Goal: Task Accomplishment & Management: Manage account settings

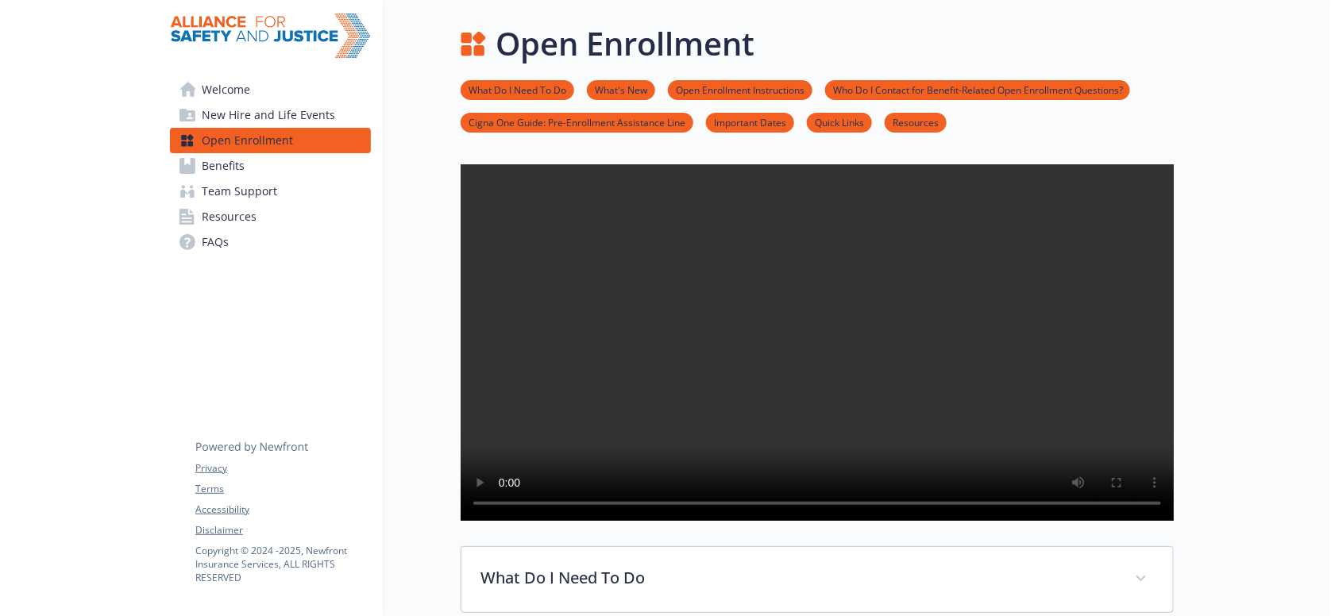
scroll to position [1274, 0]
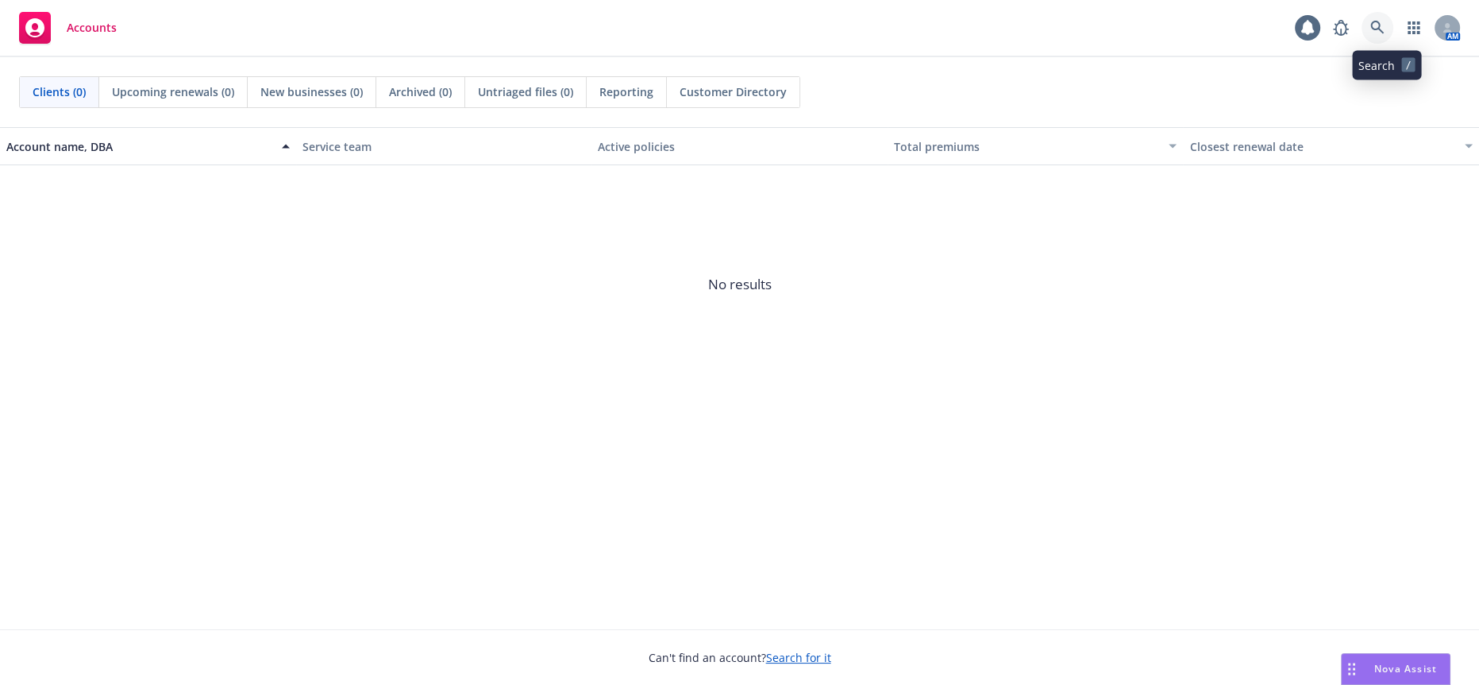
click at [1384, 32] on icon at bounding box center [1377, 27] width 13 height 13
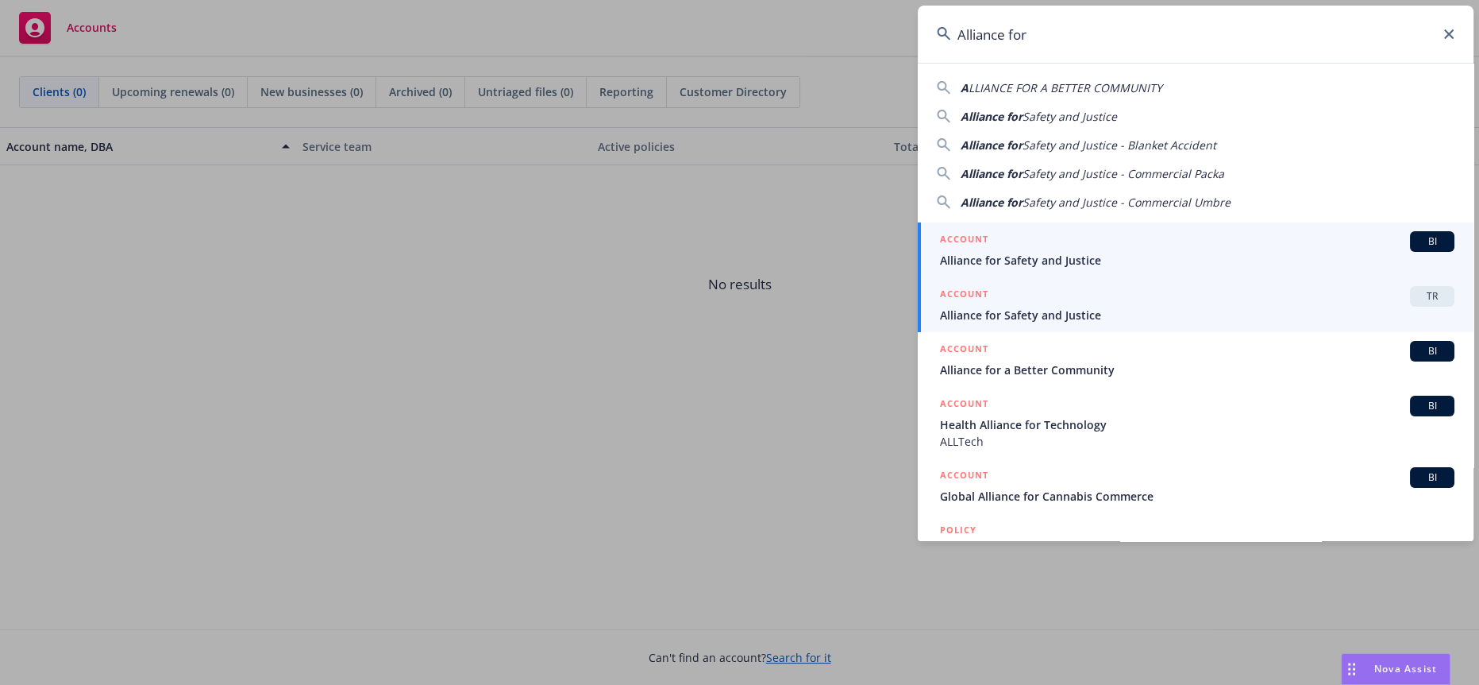
type input "Alliance for"
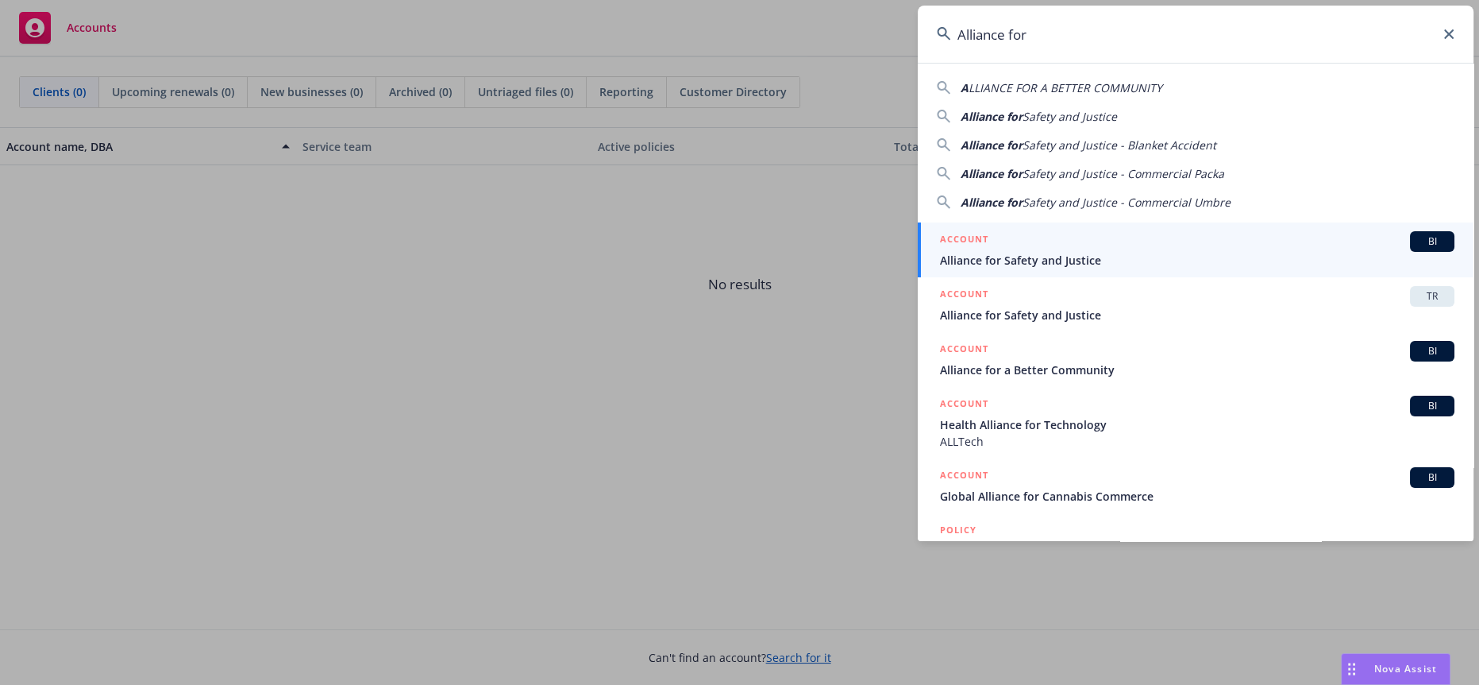
click at [987, 319] on span "Alliance for Safety and Justice" at bounding box center [1197, 315] width 515 height 17
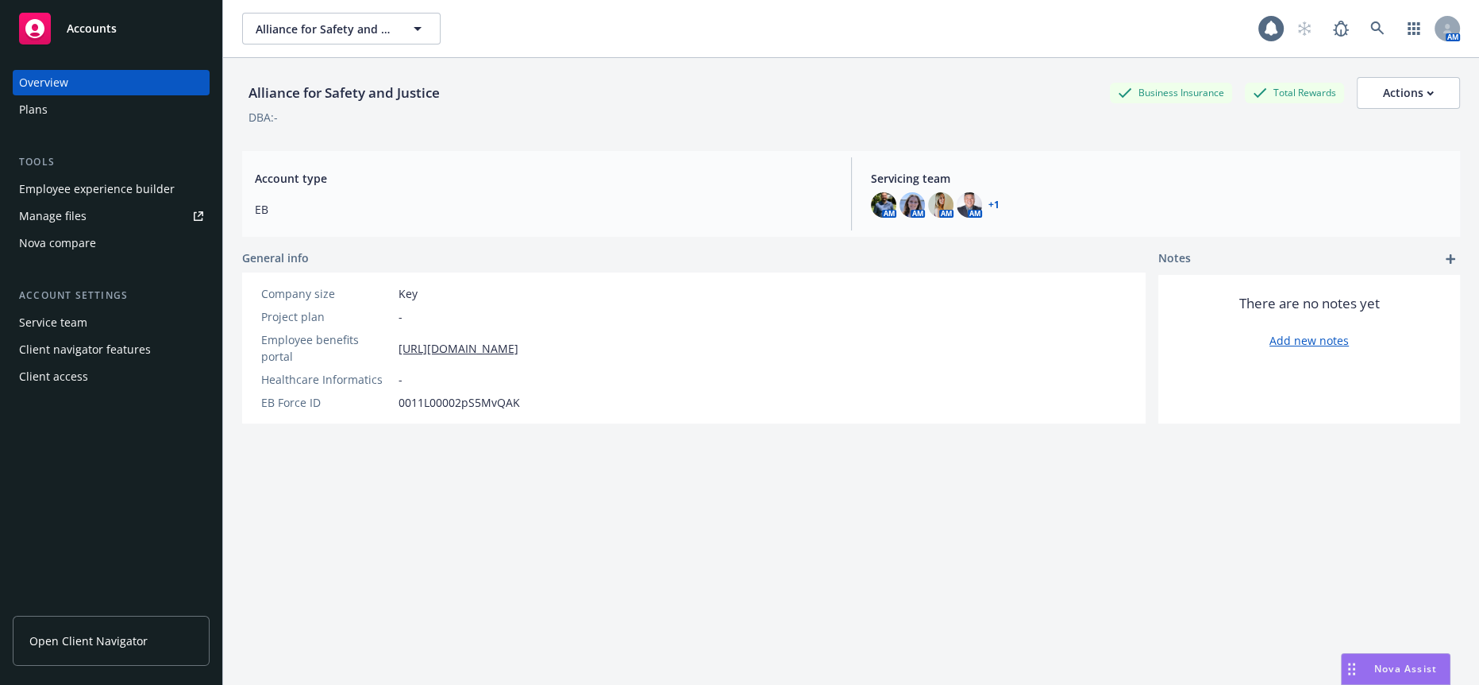
click at [92, 176] on div "Employee experience builder" at bounding box center [97, 188] width 156 height 25
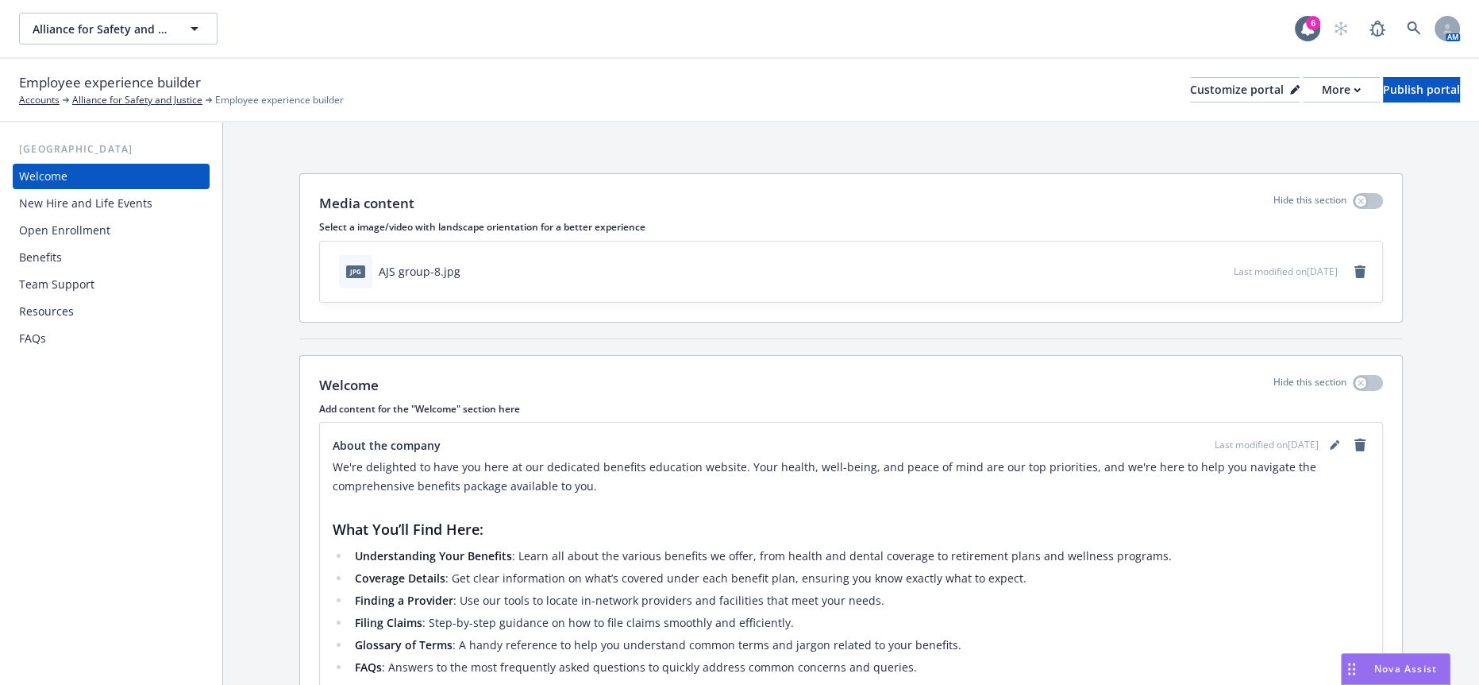
click at [71, 218] on div "Open Enrollment" at bounding box center [64, 230] width 91 height 25
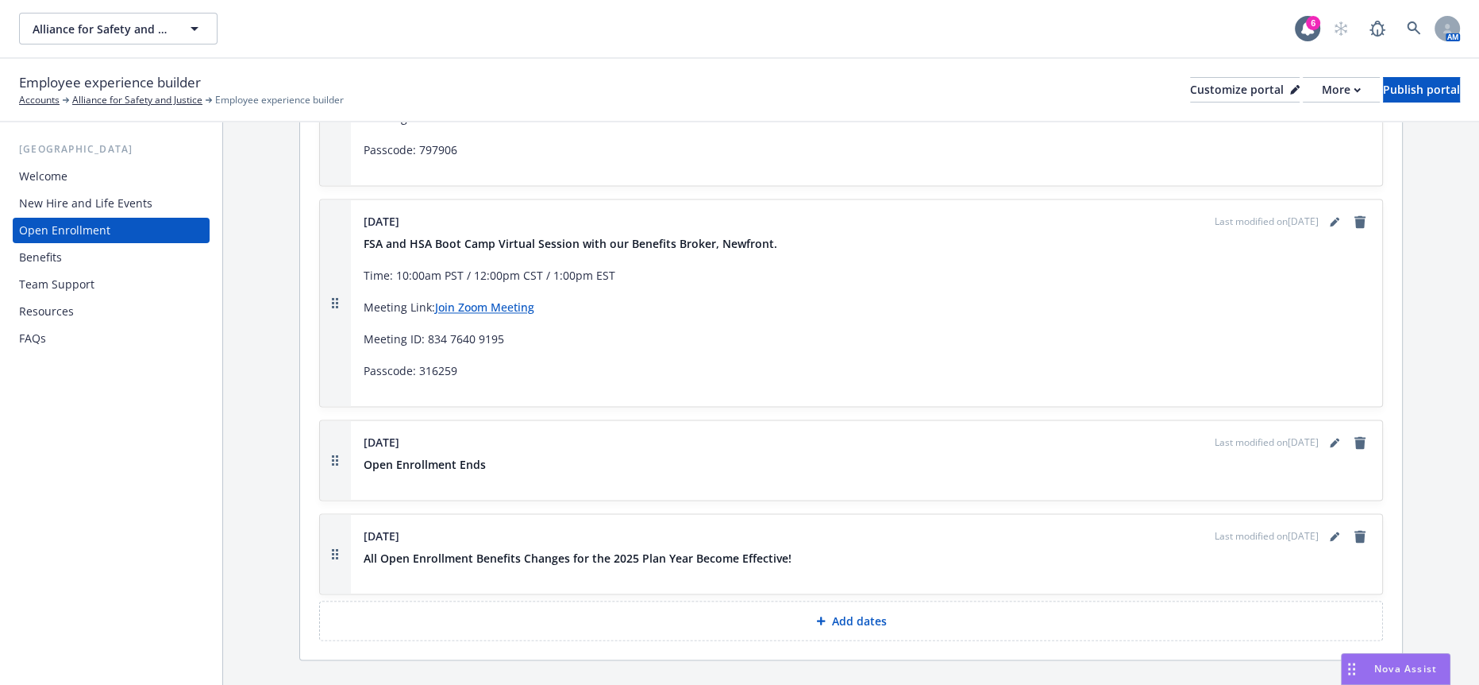
scroll to position [3219, 0]
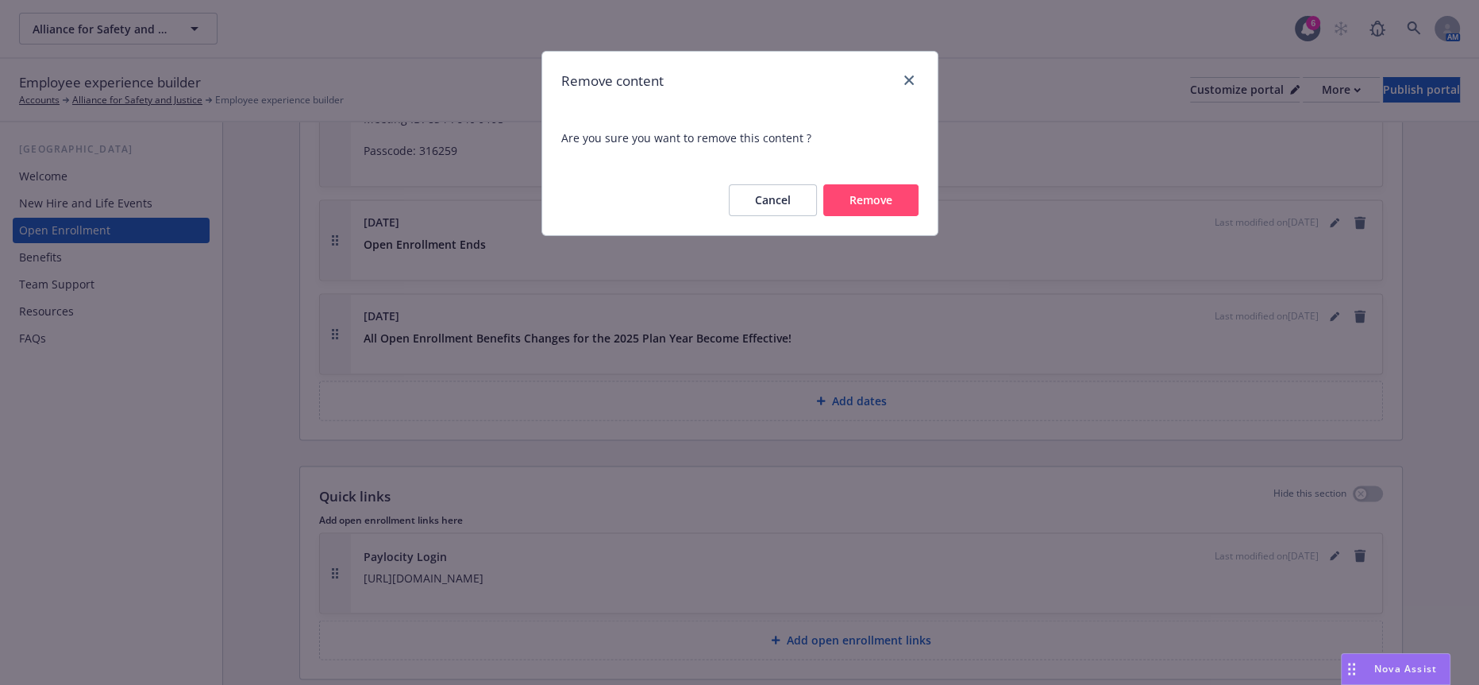
click at [893, 184] on button "Remove" at bounding box center [870, 200] width 95 height 32
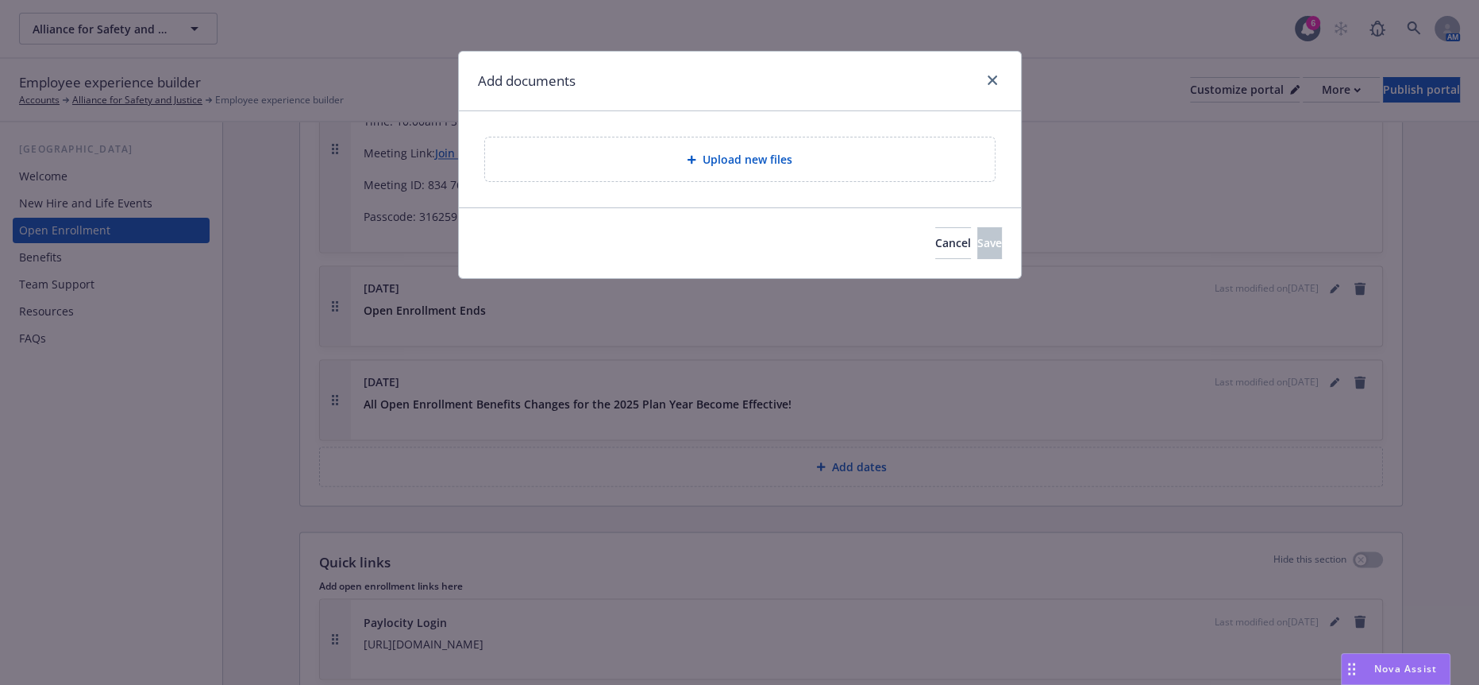
click at [777, 166] on div "Upload new files" at bounding box center [740, 159] width 510 height 44
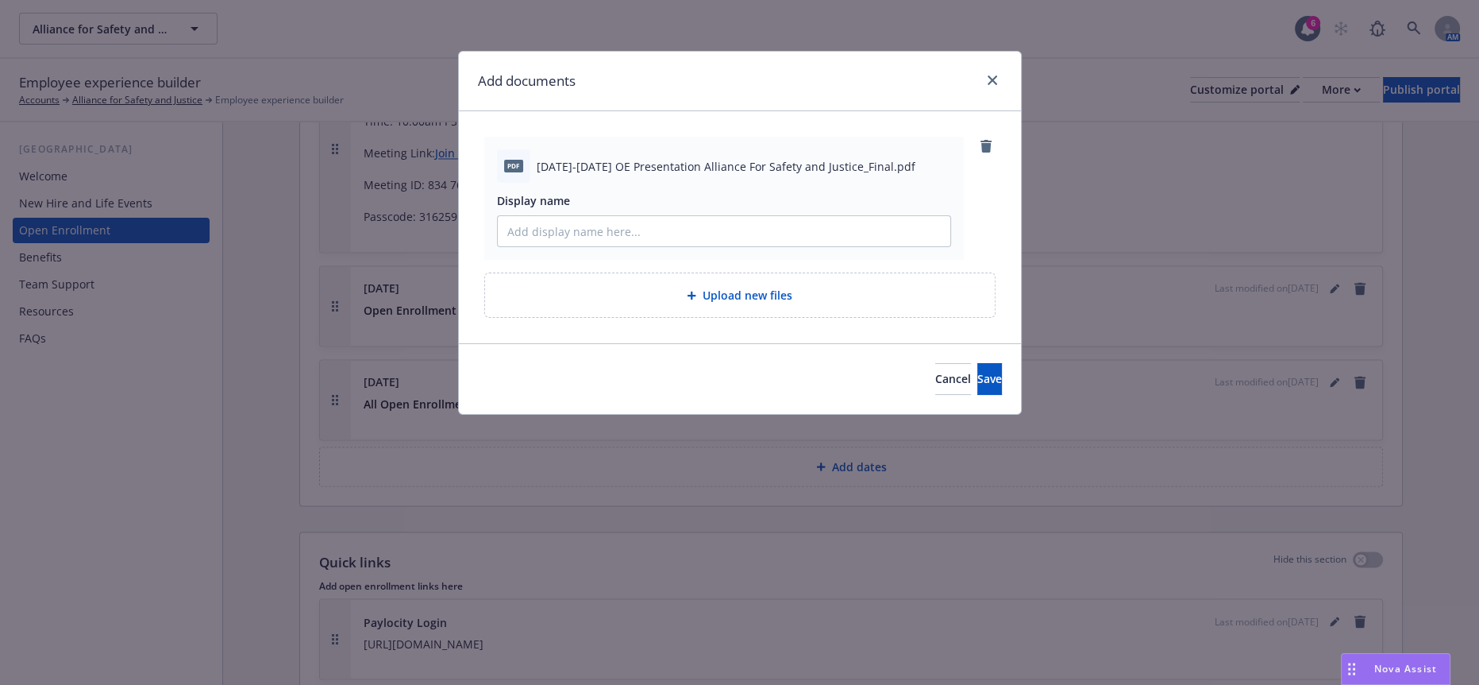
click at [555, 237] on div "pdf 2025-2026 OE Presentation Alliance For Safety and Justice_Final.pdf Display…" at bounding box center [724, 198] width 480 height 123
drag, startPoint x: 827, startPoint y: 159, endPoint x: 532, endPoint y: 161, distance: 294.6
click at [537, 161] on span "2025-2026 OE Presentation Alliance For Safety and Justice_Final.pdf" at bounding box center [726, 166] width 379 height 17
copy span "2025-2026 OE Presentation Alliance For Safety and Justice"
click at [631, 216] on input "Display name" at bounding box center [724, 231] width 453 height 30
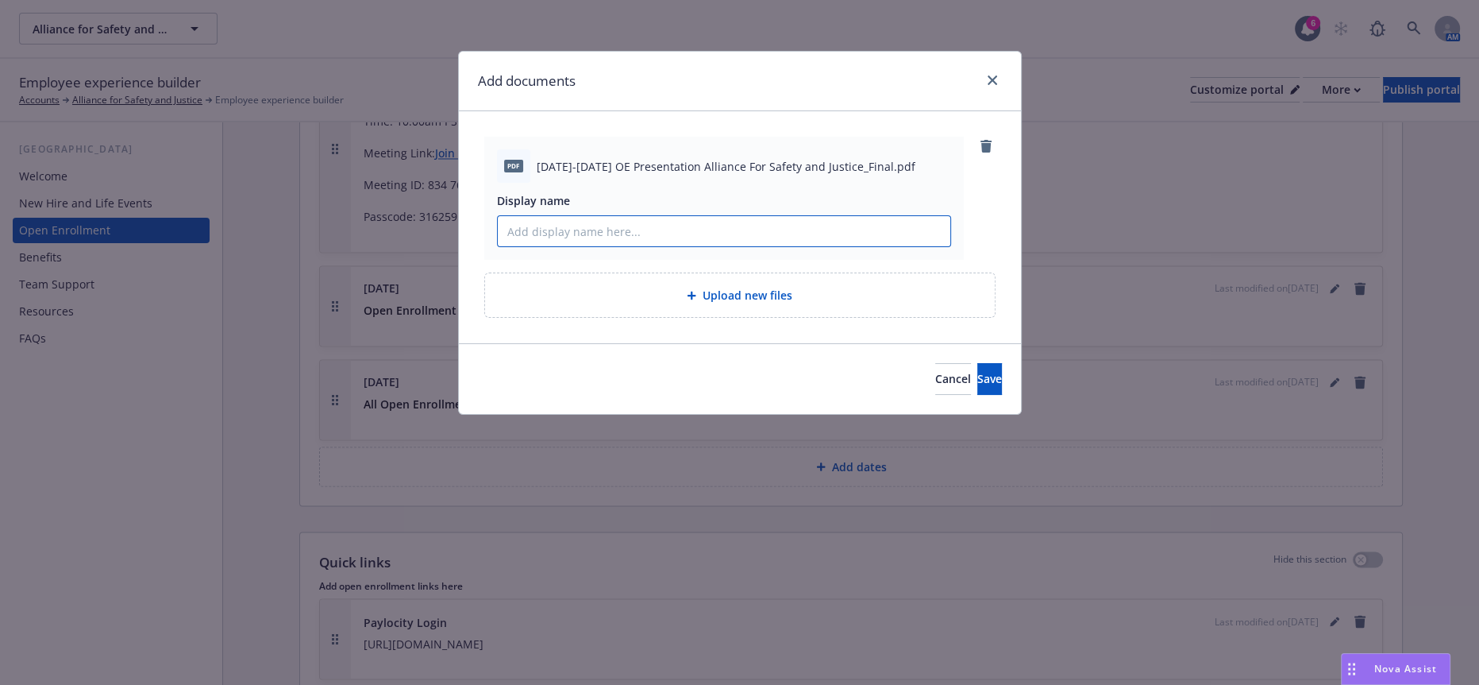
paste input "2025-2026 OE Presentation Alliance For Safety and Justice"
type input "2025-2026 OE Presentation Alliance For Safety and Justice"
click at [978, 371] on span "Save" at bounding box center [990, 378] width 25 height 15
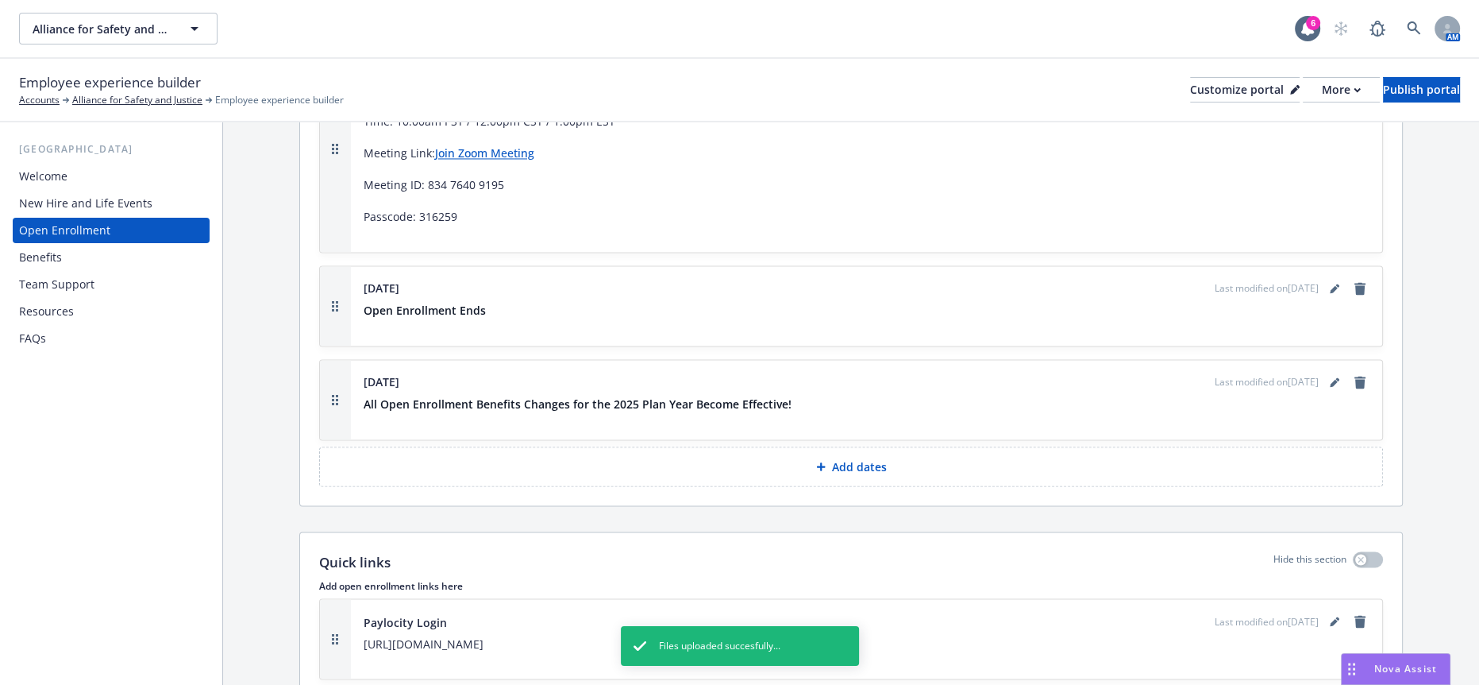
drag, startPoint x: 314, startPoint y: 610, endPoint x: 310, endPoint y: 482, distance: 127.9
click at [1410, 79] on div "Publish portal" at bounding box center [1421, 90] width 77 height 24
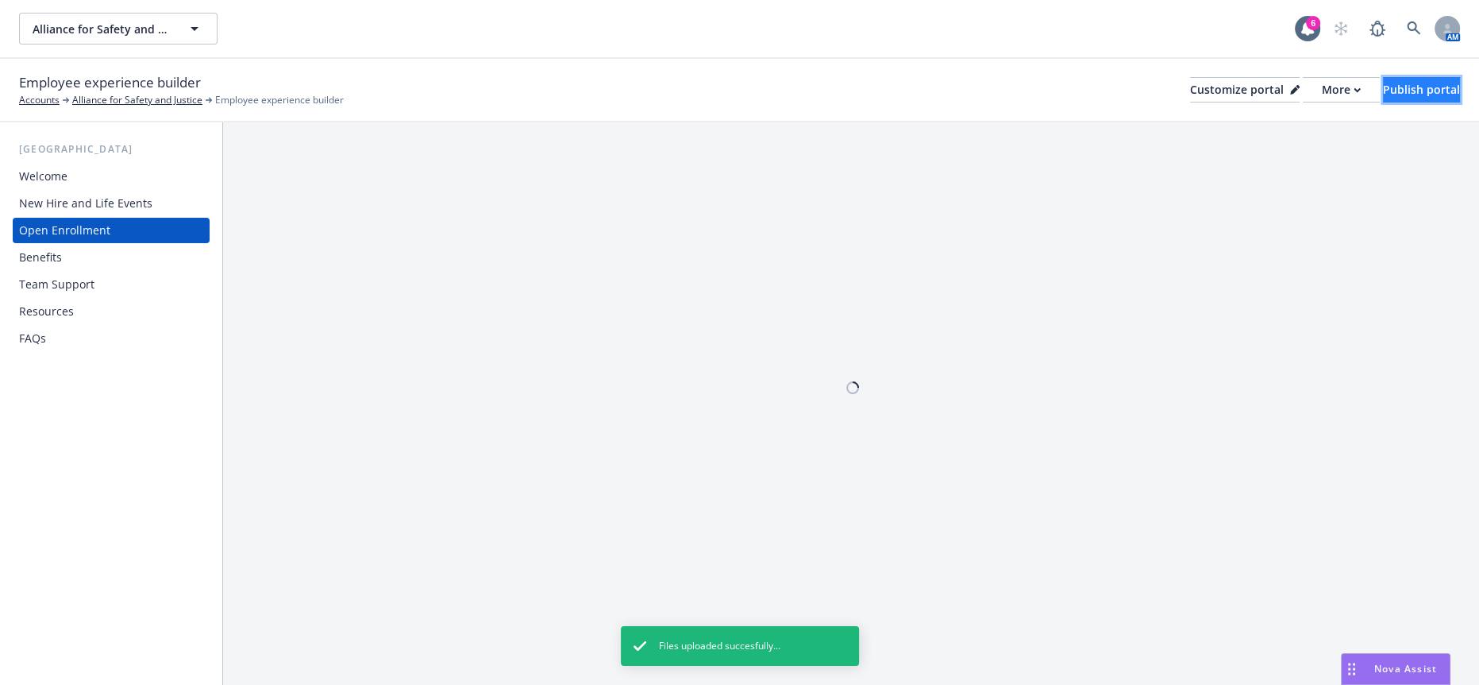
scroll to position [0, 0]
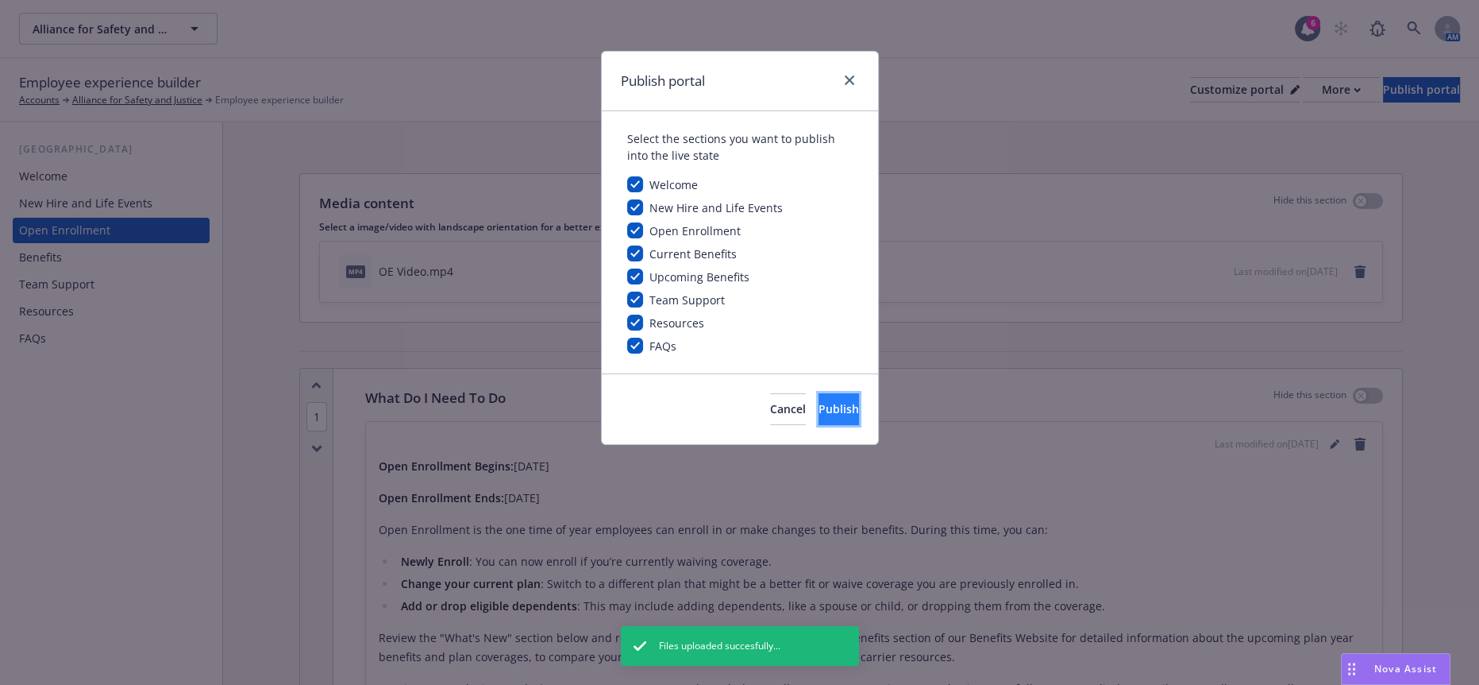
click at [846, 393] on button "Publish" at bounding box center [839, 409] width 40 height 32
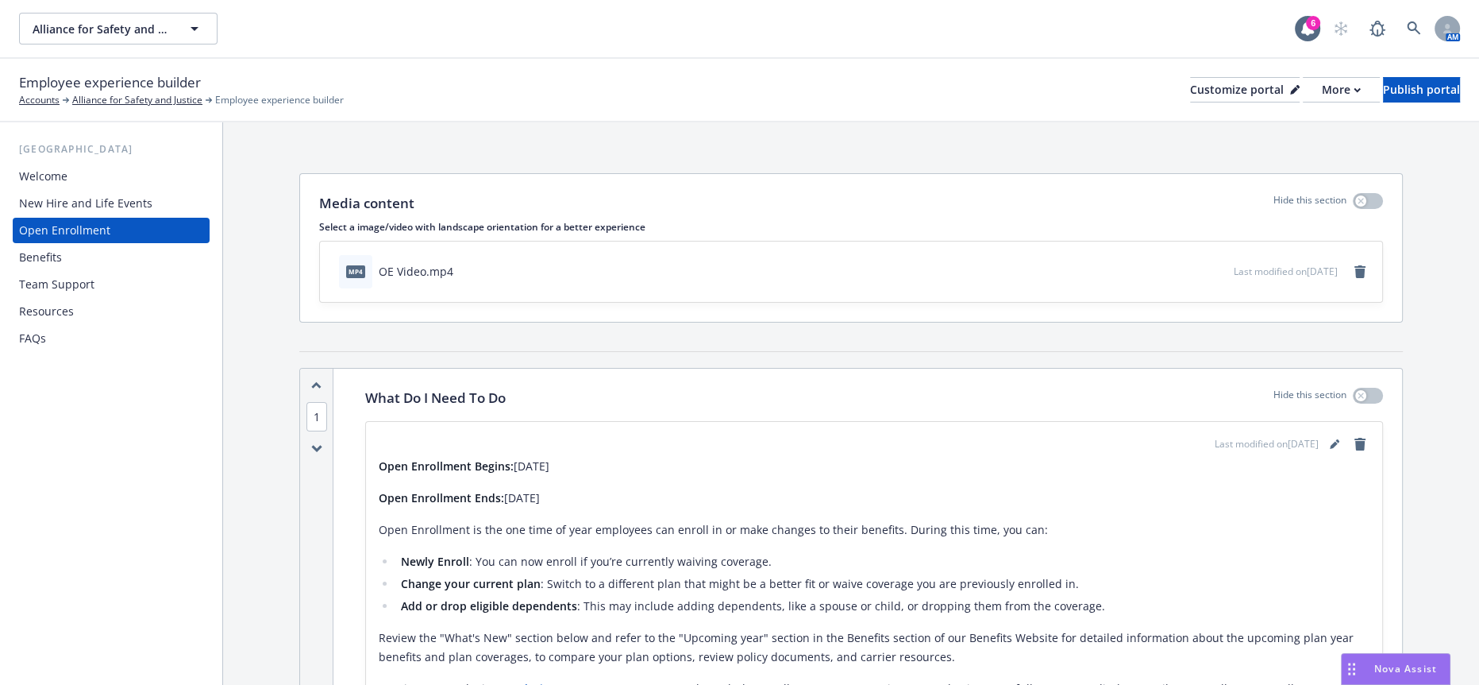
click at [114, 521] on div "USA Welcome New Hire and Life Events Open Enrollment Benefits Team Support Reso…" at bounding box center [111, 403] width 222 height 562
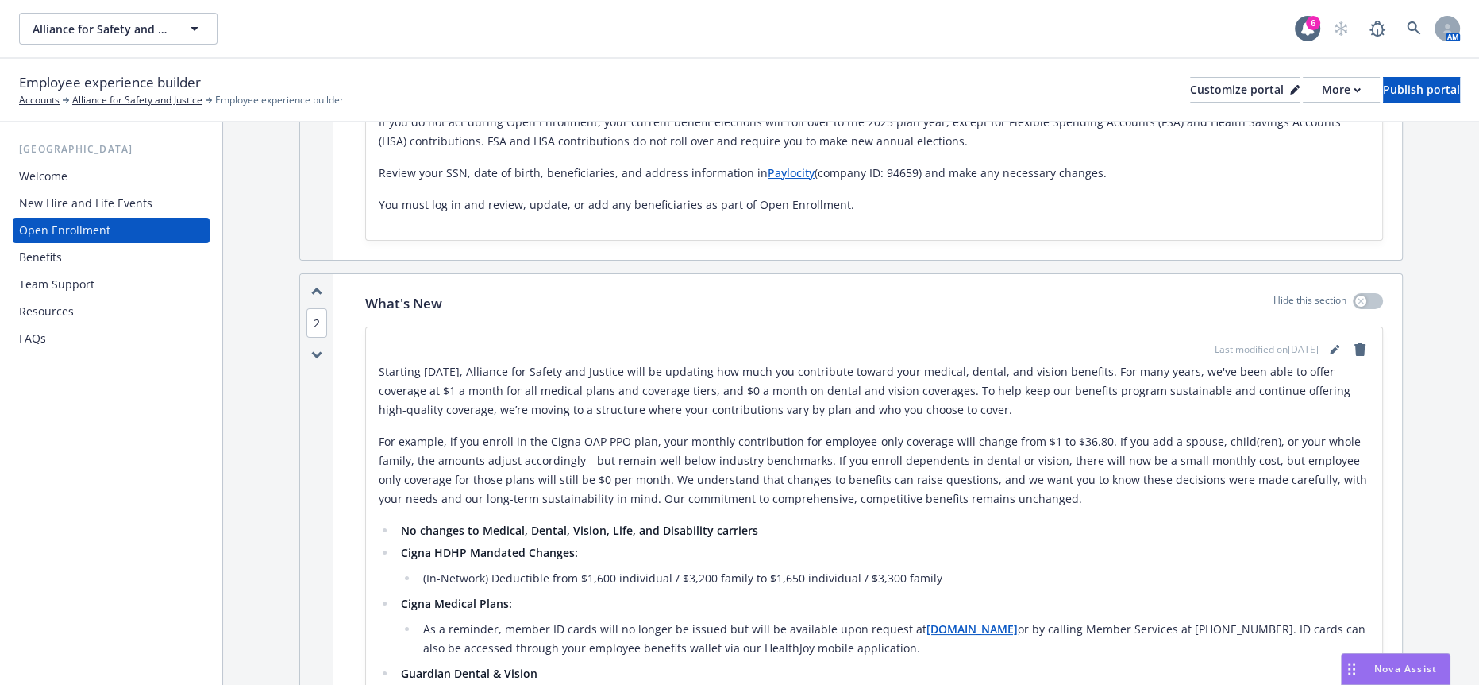
scroll to position [1147, 0]
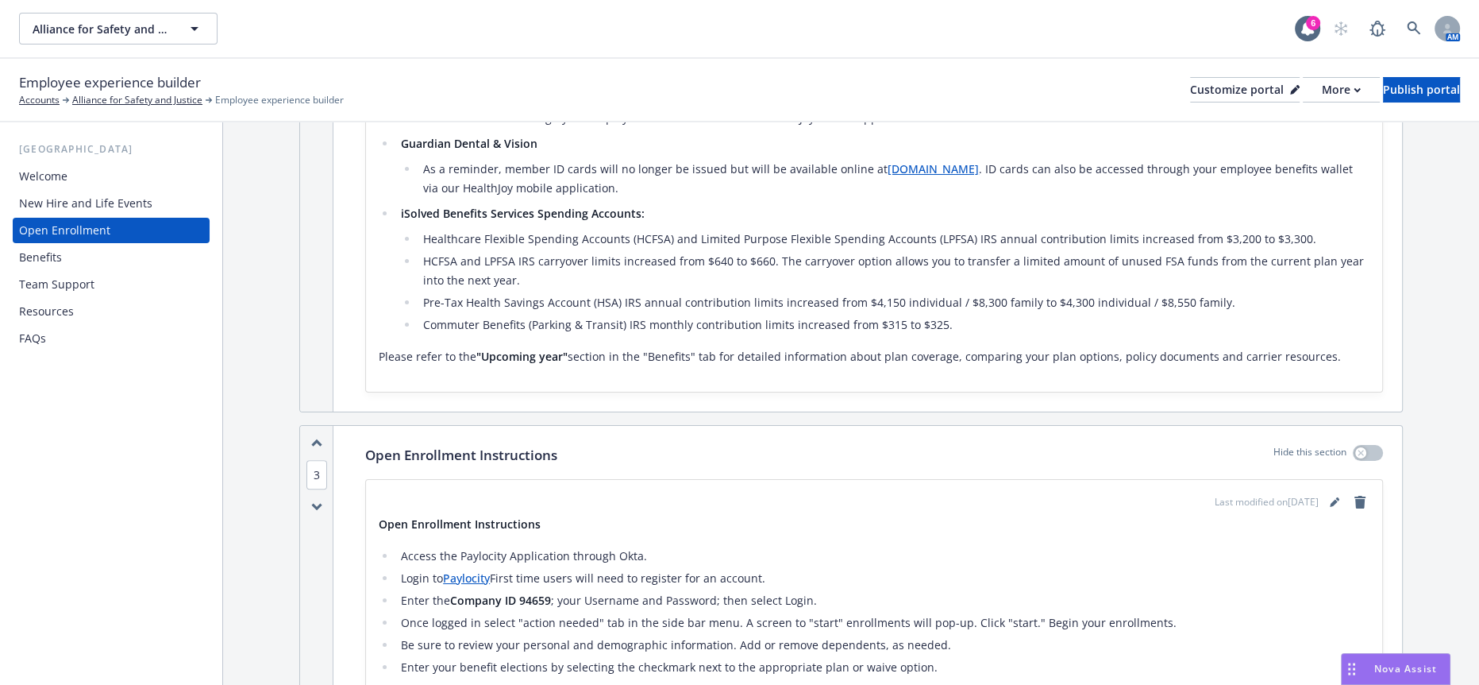
click at [1365, 664] on div "Nova Assist" at bounding box center [1406, 667] width 88 height 13
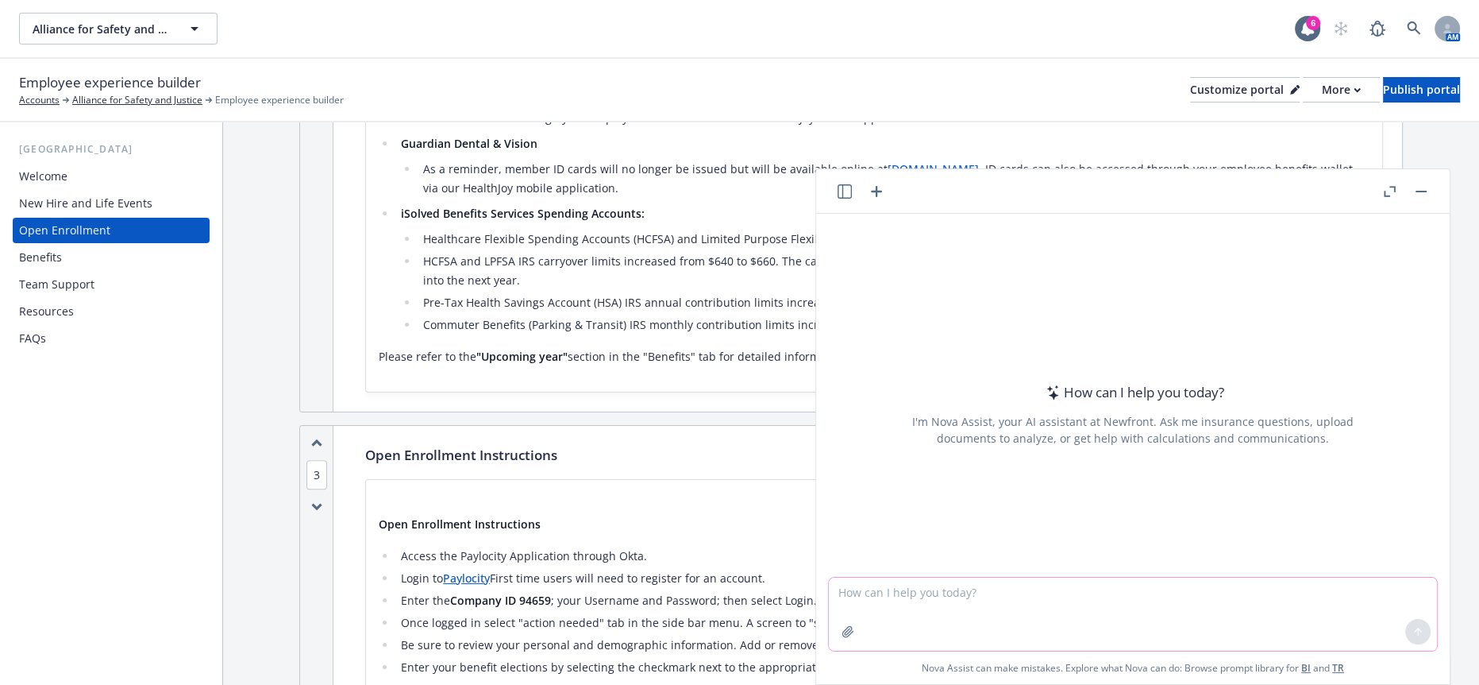
click at [1201, 598] on textarea at bounding box center [1133, 613] width 608 height 73
paste textarea "If you plan to enroll in COBRA coverage, please note as of 12/31/2025 your COBR…"
type textarea "more professional If you plan to enroll in COBRA coverage, please note as of 12…"
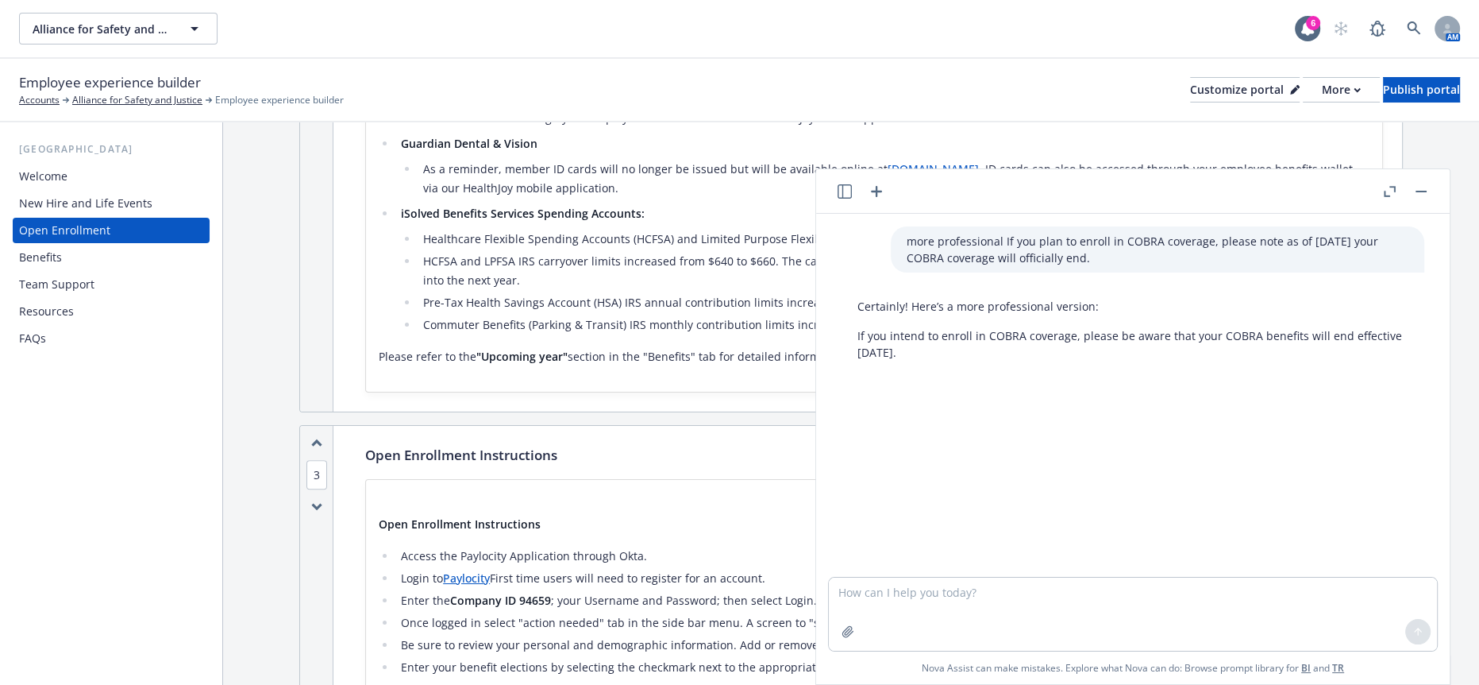
drag, startPoint x: 1033, startPoint y: 337, endPoint x: 837, endPoint y: 308, distance: 198.3
click at [837, 308] on div "Certainly! Here’s a more professional version: If you intend to enroll in COBRA…" at bounding box center [1133, 328] width 608 height 75
copy p "If you intend to enroll in COBRA coverage, please be aware that your COBRA bene…"
click at [1017, 609] on textarea at bounding box center [1133, 613] width 608 height 73
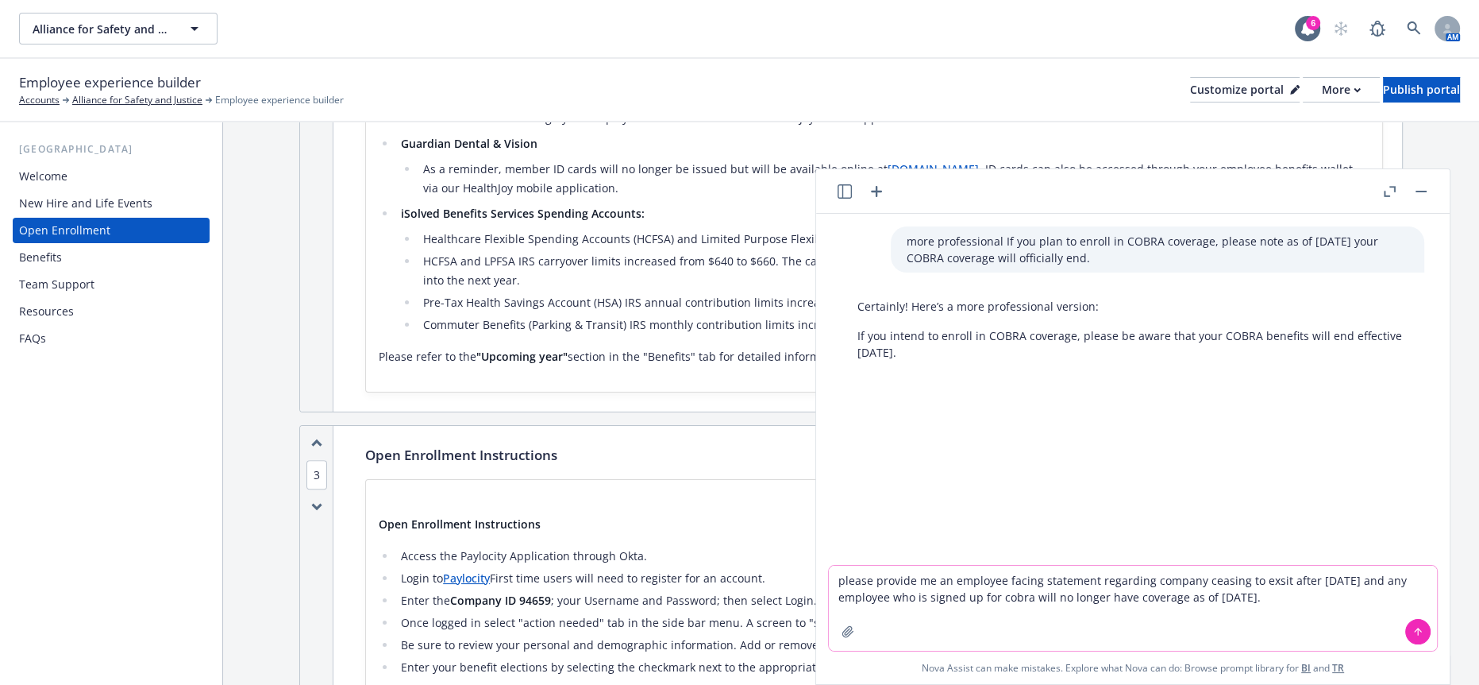
click at [1075, 584] on textarea "please provide me an employee facing statement regarding company ceasing to exs…" at bounding box center [1133, 607] width 608 height 85
type textarea "please provide me an employee facing professional statement regarding company c…"
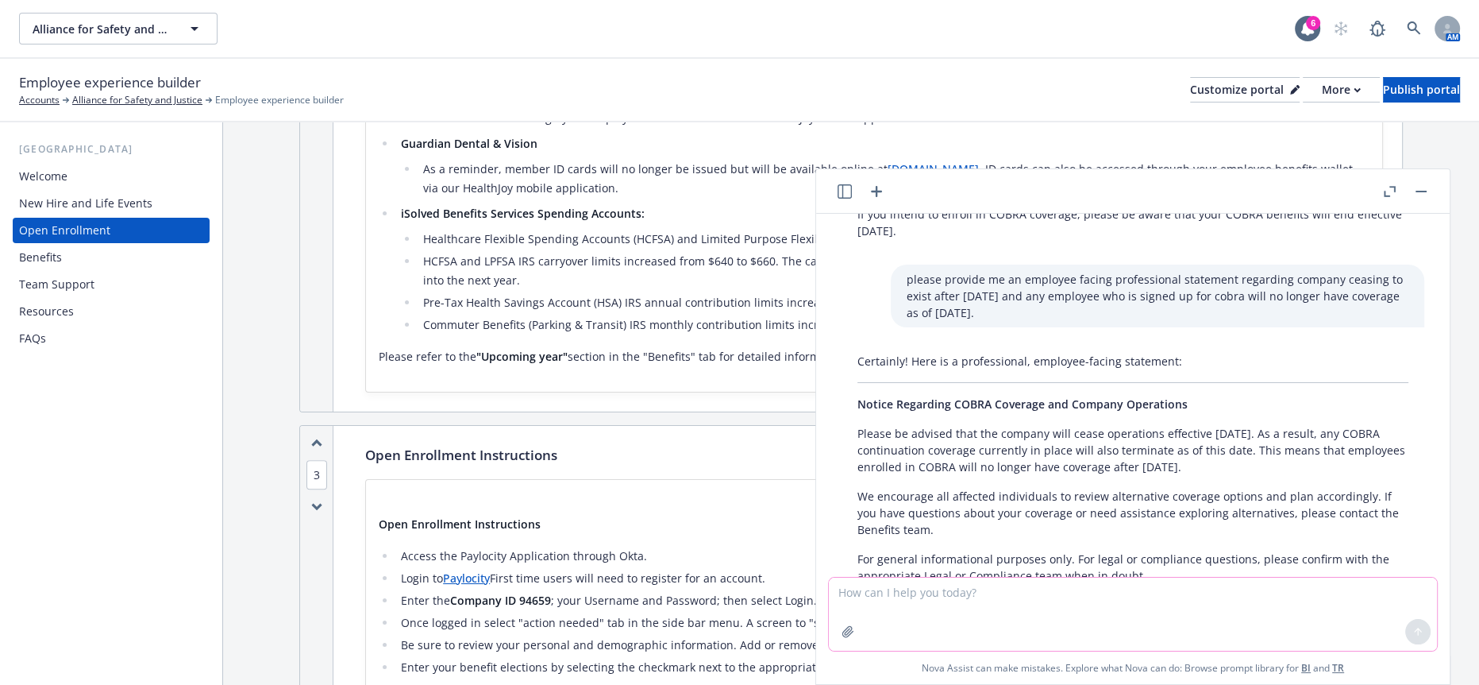
scroll to position [137, 0]
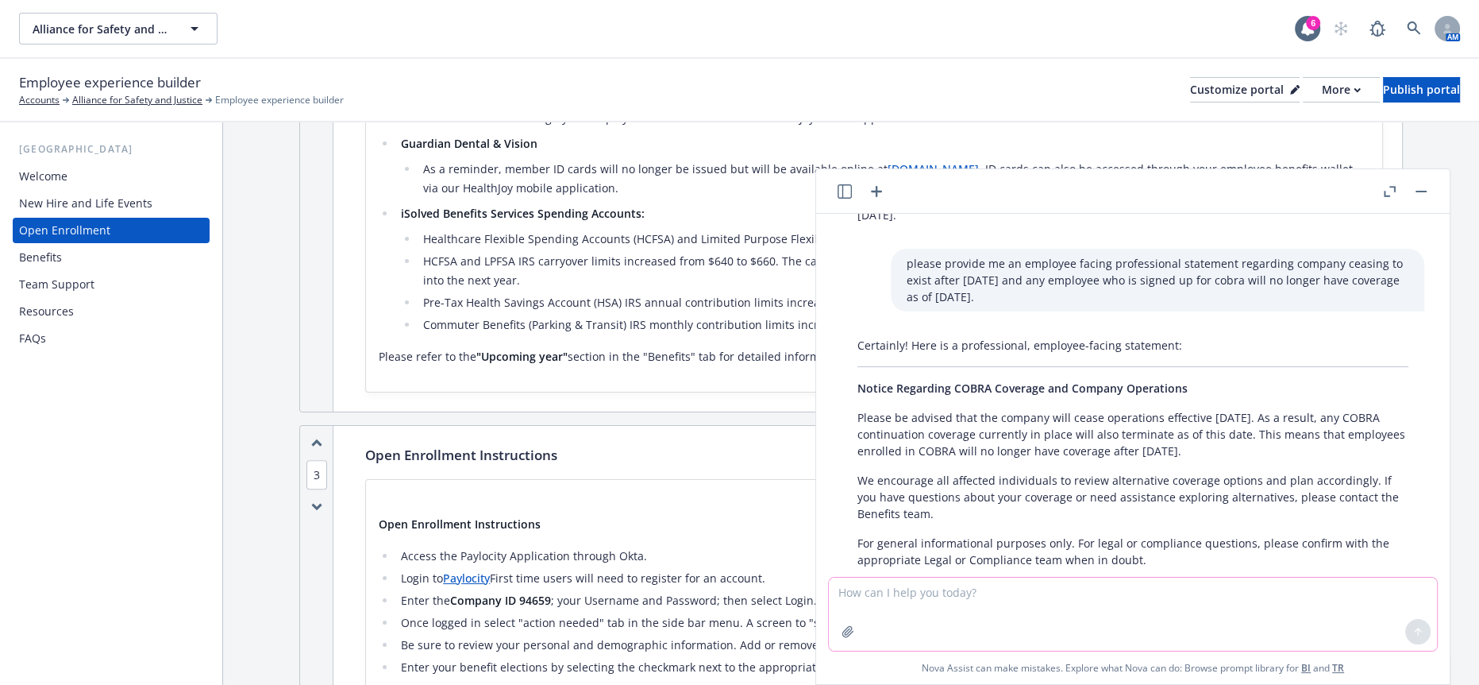
click at [1156, 599] on textarea at bounding box center [1133, 613] width 608 height 73
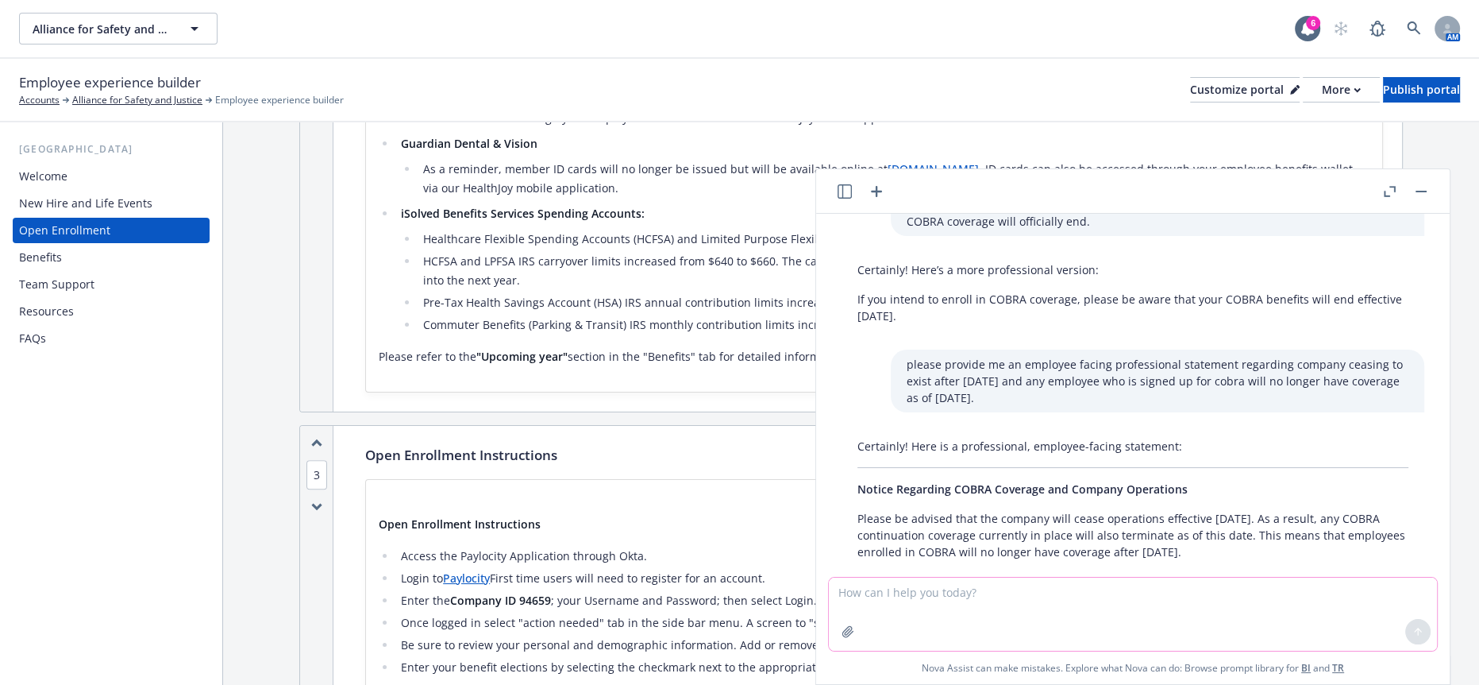
scroll to position [0, 0]
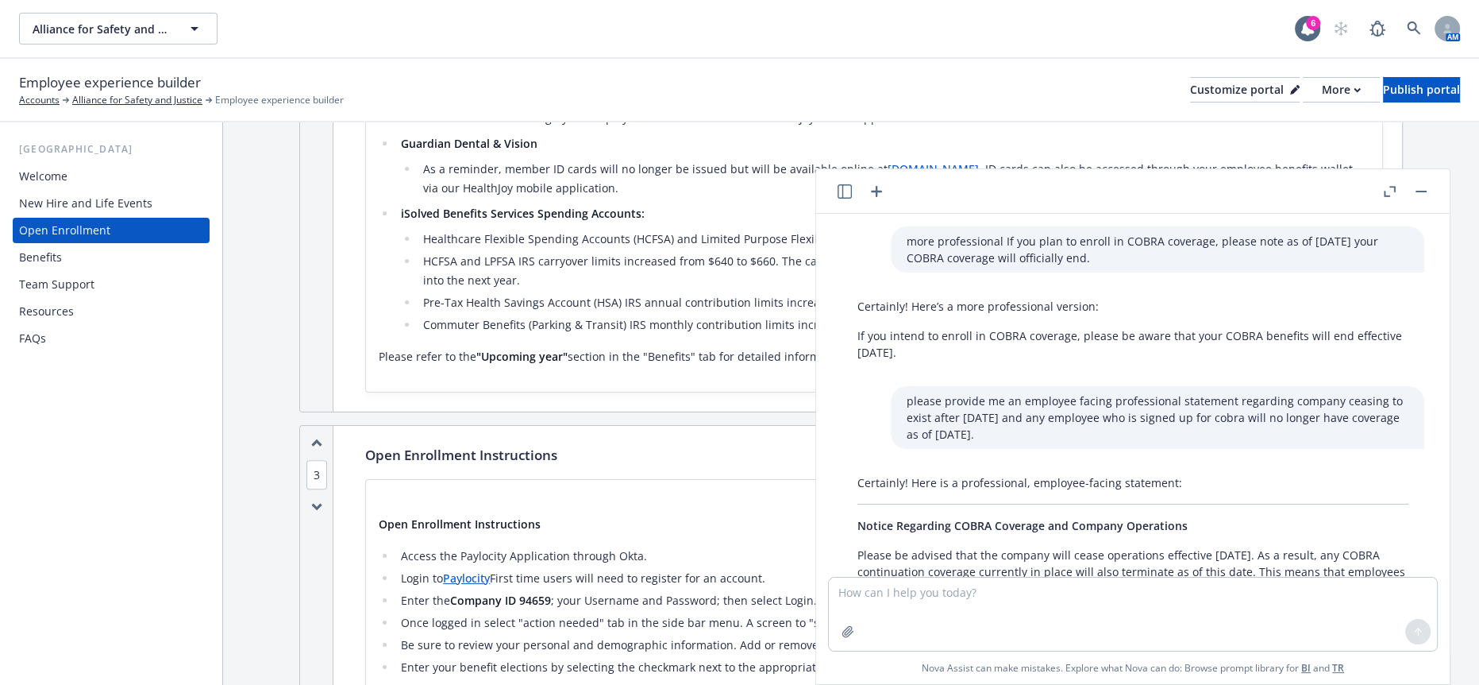
drag, startPoint x: 1180, startPoint y: 409, endPoint x: 943, endPoint y: 387, distance: 237.7
click at [943, 387] on div "please provide me an employee facing professional statement regarding company c…" at bounding box center [1158, 417] width 534 height 63
copy p "please provide me an employee facing professional statement regarding company c…"
click at [1082, 611] on textarea at bounding box center [1133, 613] width 608 height 73
paste textarea "please provide me an employee facing professional statement regarding company c…"
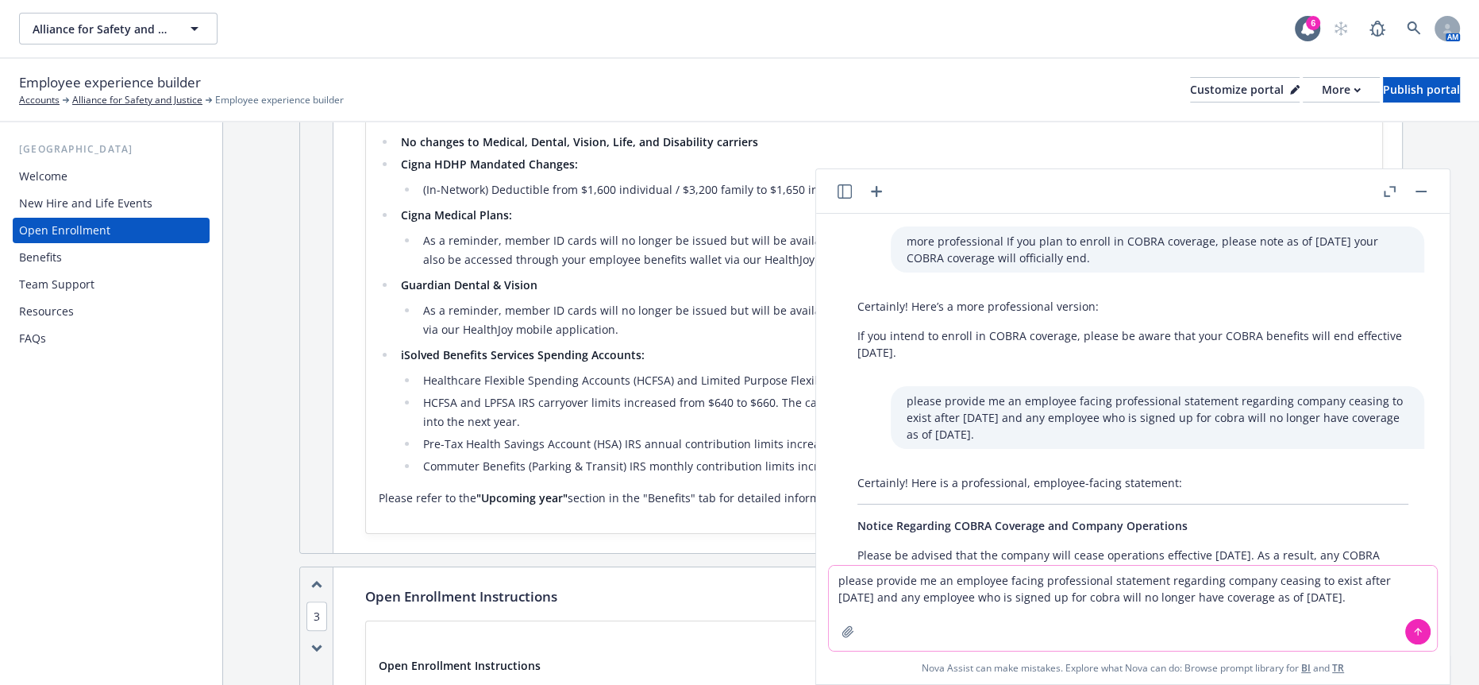
scroll to position [970, 0]
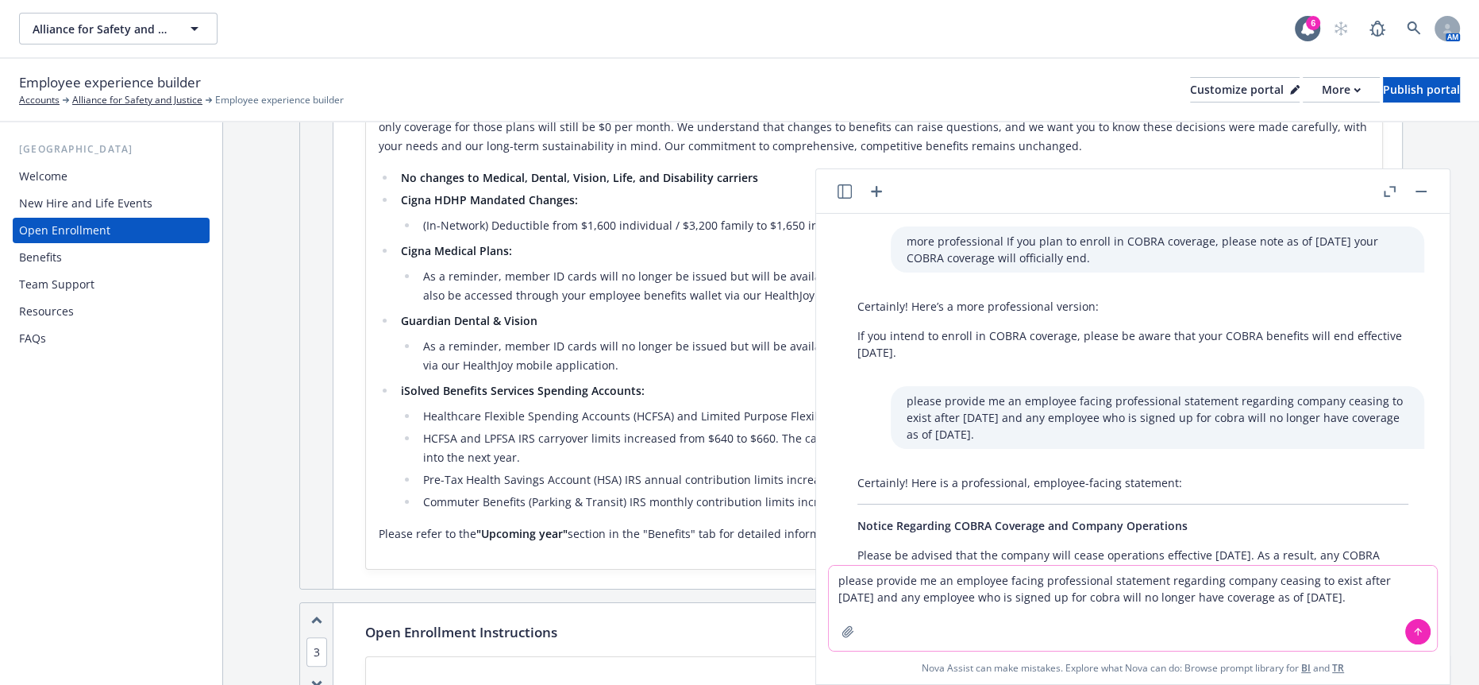
drag, startPoint x: 1374, startPoint y: 582, endPoint x: 1304, endPoint y: 584, distance: 69.9
click at [1304, 584] on textarea "please provide me an employee facing professional statement regarding company c…" at bounding box center [1133, 607] width 608 height 85
type textarea "please provide me an employee facing professional statement regarding company w…"
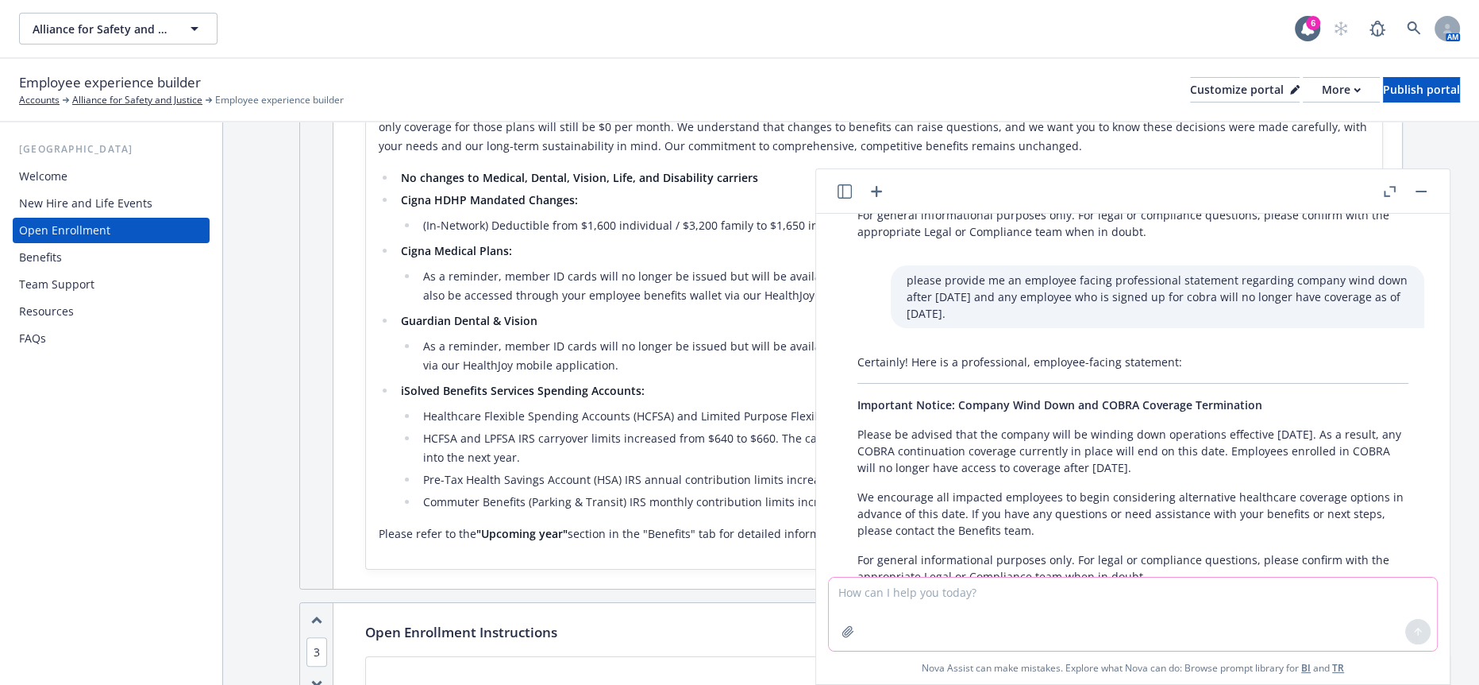
scroll to position [466, 0]
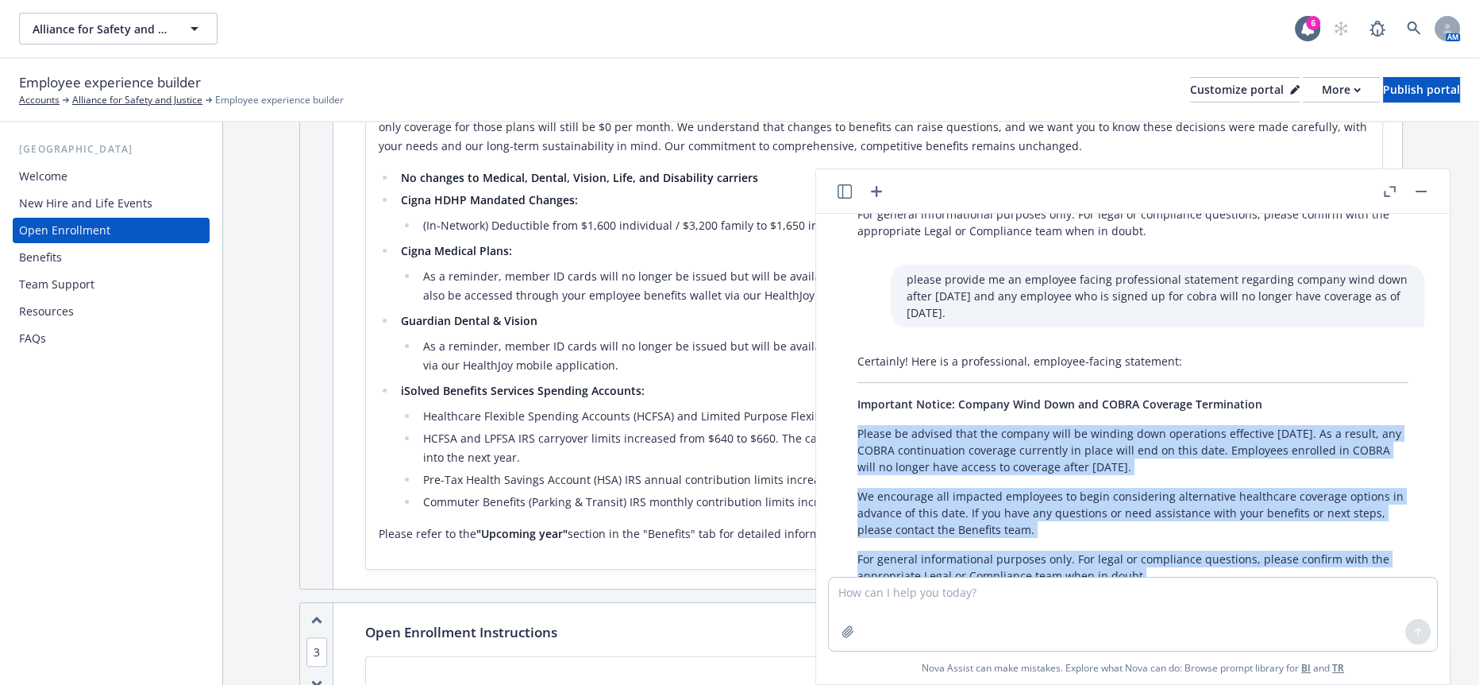
drag, startPoint x: 1160, startPoint y: 537, endPoint x: 843, endPoint y: 391, distance: 349.3
click at [842, 392] on div "Certainly! Here is a professional, employee-facing statement: Important Notice:…" at bounding box center [1133, 468] width 583 height 244
copy div "Please be advised that the company will be winding down operations effective De…"
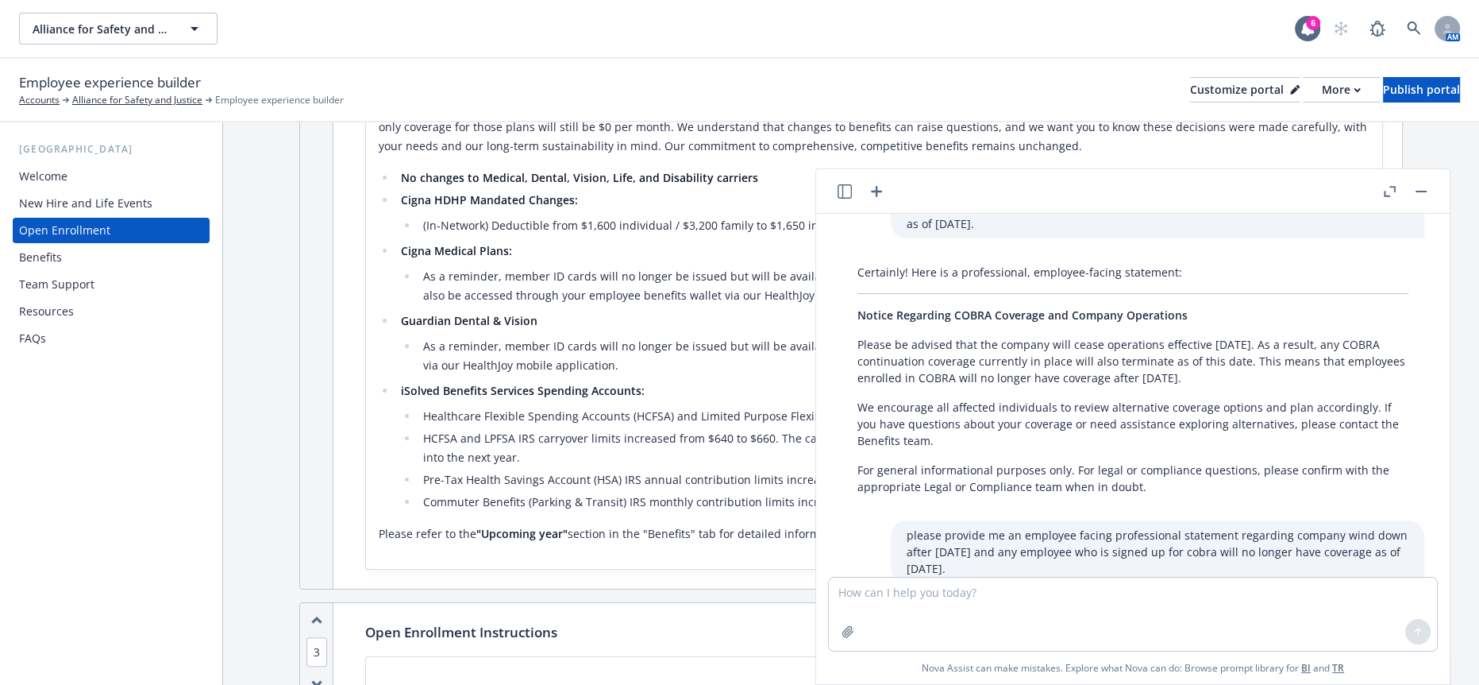
scroll to position [202, 0]
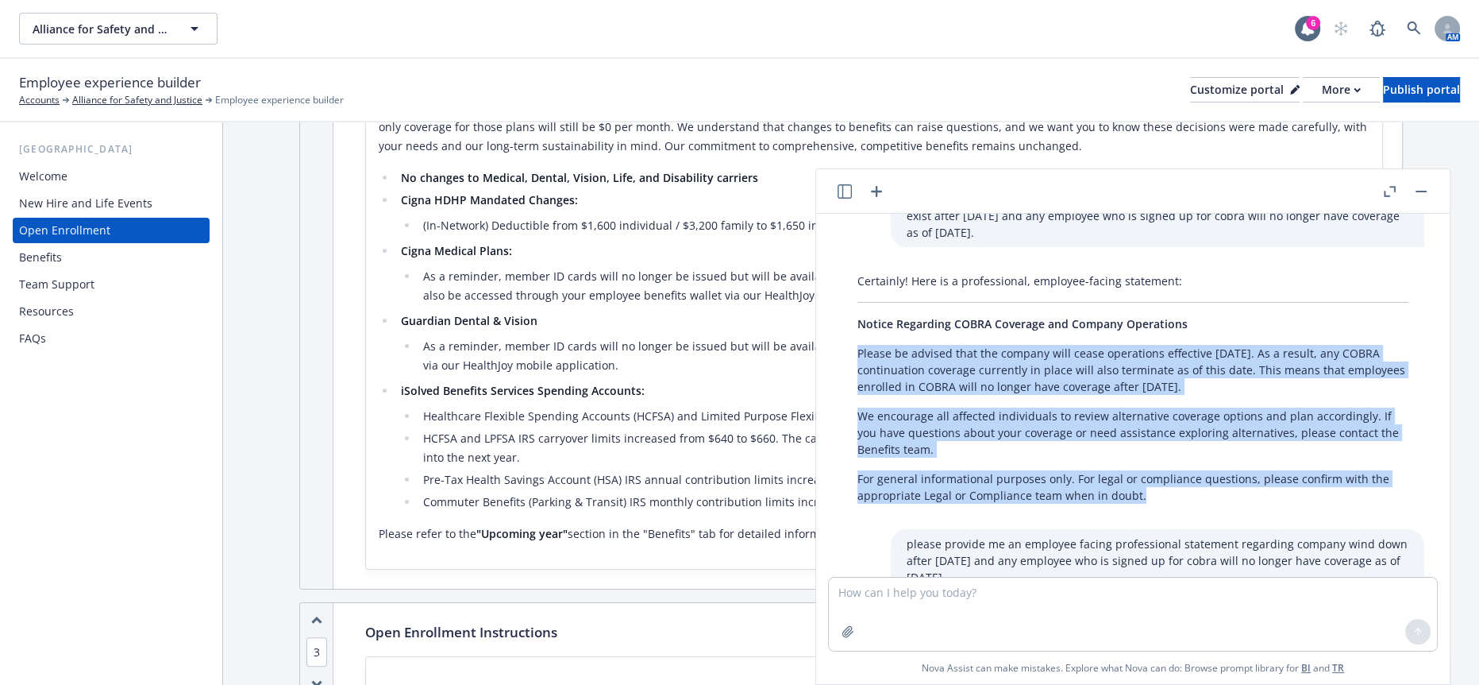
drag, startPoint x: 1146, startPoint y: 465, endPoint x: 854, endPoint y: 317, distance: 327.4
click at [854, 317] on div "Certainly! Here is a professional, employee-facing statement: Notice Regarding …" at bounding box center [1133, 388] width 583 height 244
copy div "Please be advised that the company will cease operations effective December 31,…"
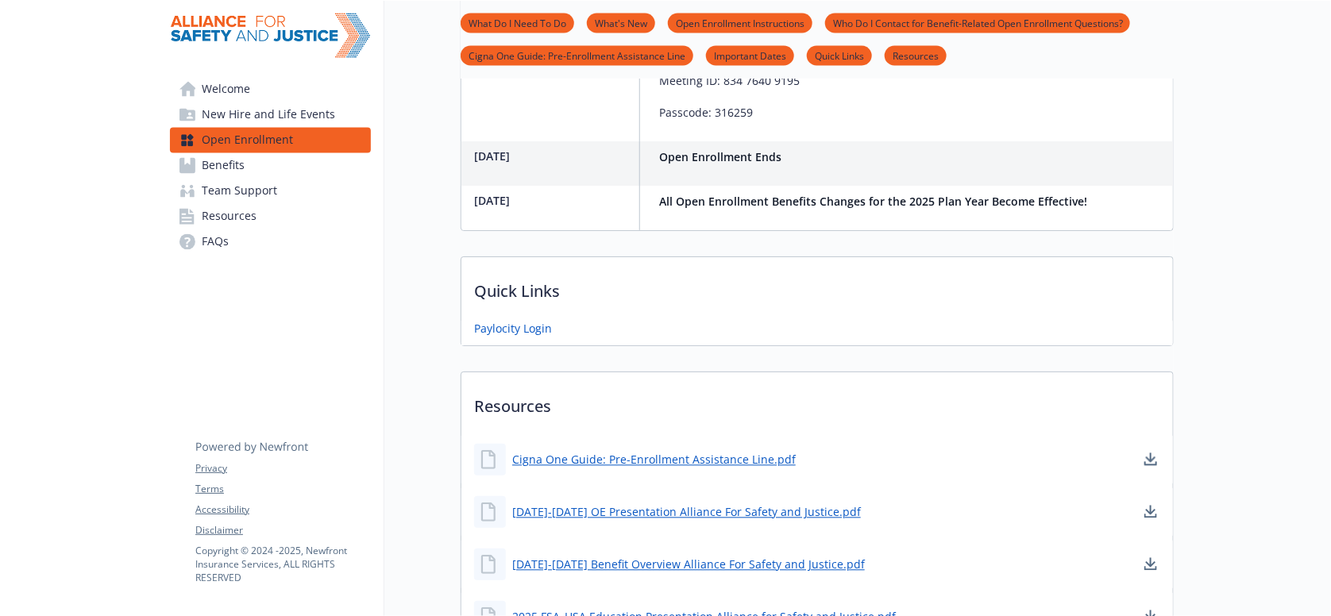
scroll to position [1274, 0]
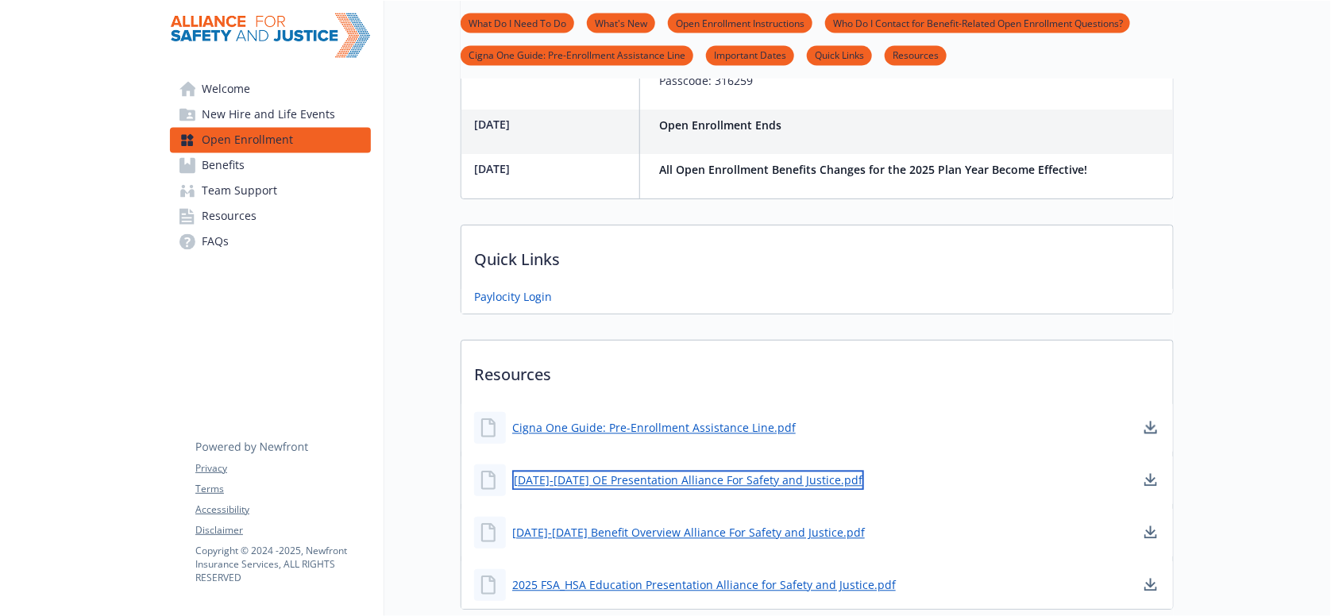
click at [762, 471] on link "[DATE]-[DATE] OE Presentation Alliance For Safety and Justice.pdf" at bounding box center [688, 481] width 352 height 20
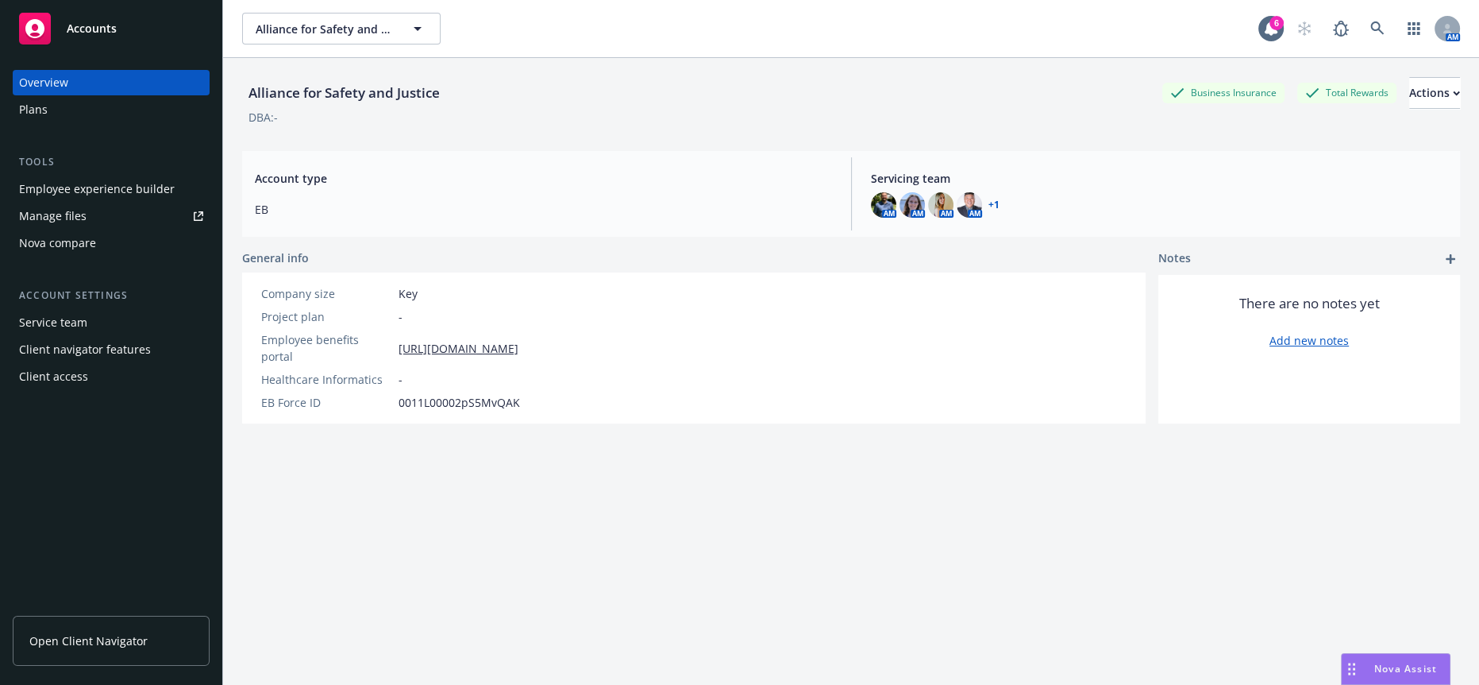
click at [1380, 662] on div "Nova Assist" at bounding box center [1396, 669] width 108 height 30
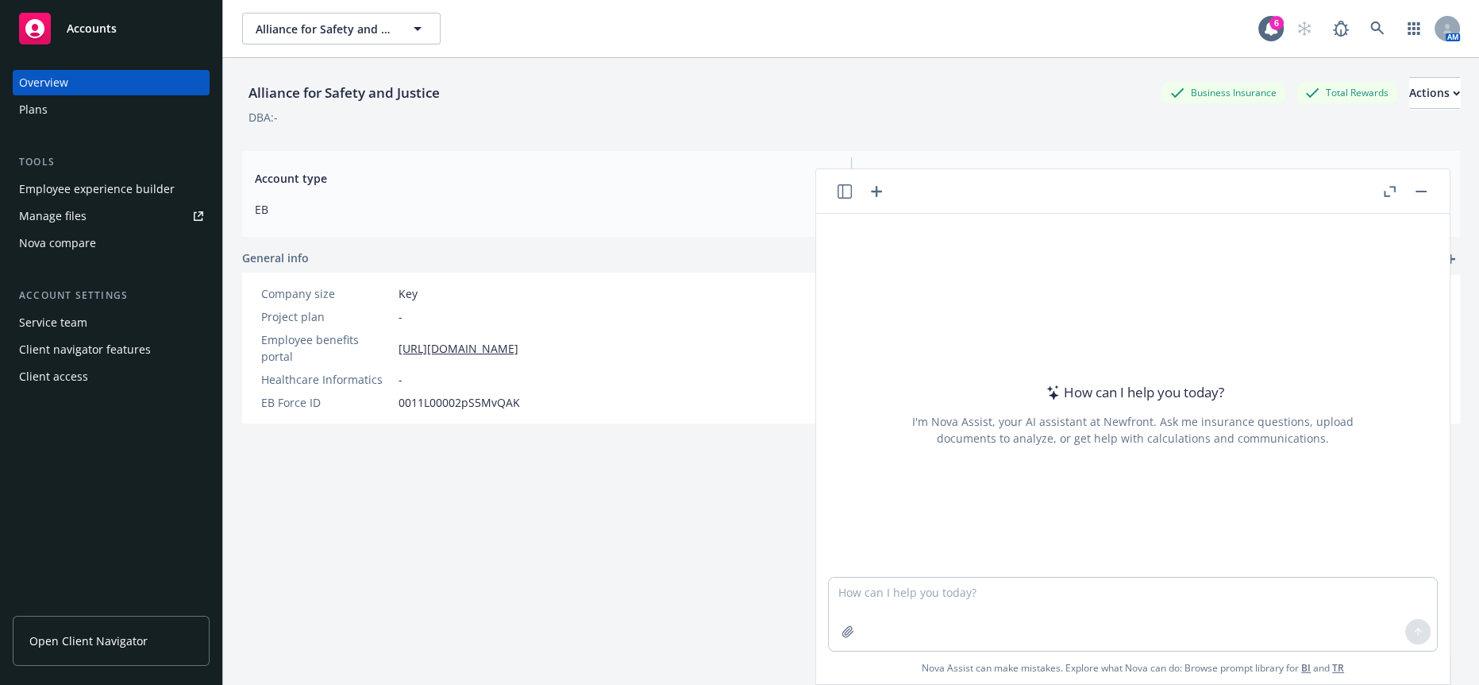
click at [657, 524] on div "Alliance for Safety and Justice Business Insurance Total Rewards Actions DBA: -…" at bounding box center [851, 390] width 1218 height 665
click at [339, 13] on button "Alliance for Safety and Justice" at bounding box center [341, 29] width 199 height 32
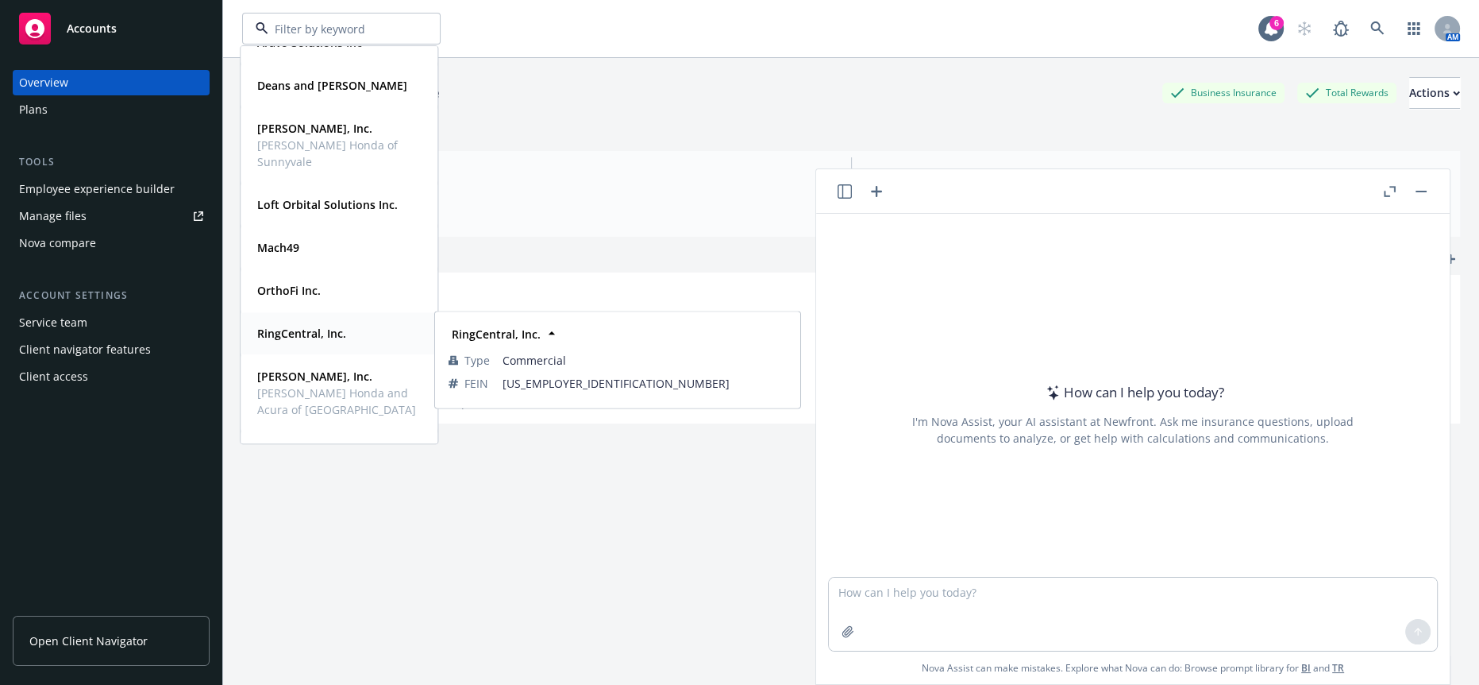
scroll to position [114, 0]
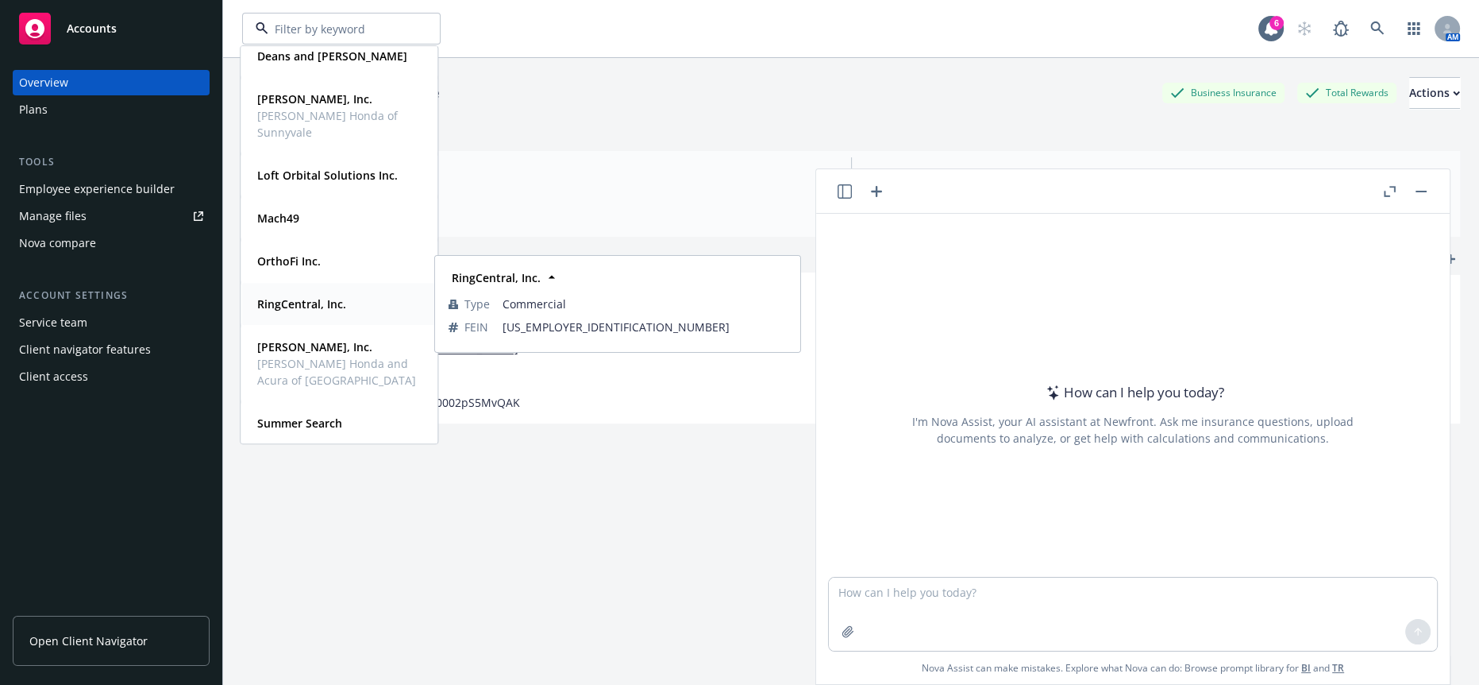
click at [334, 314] on div "RingCentral, Inc." at bounding box center [300, 303] width 98 height 23
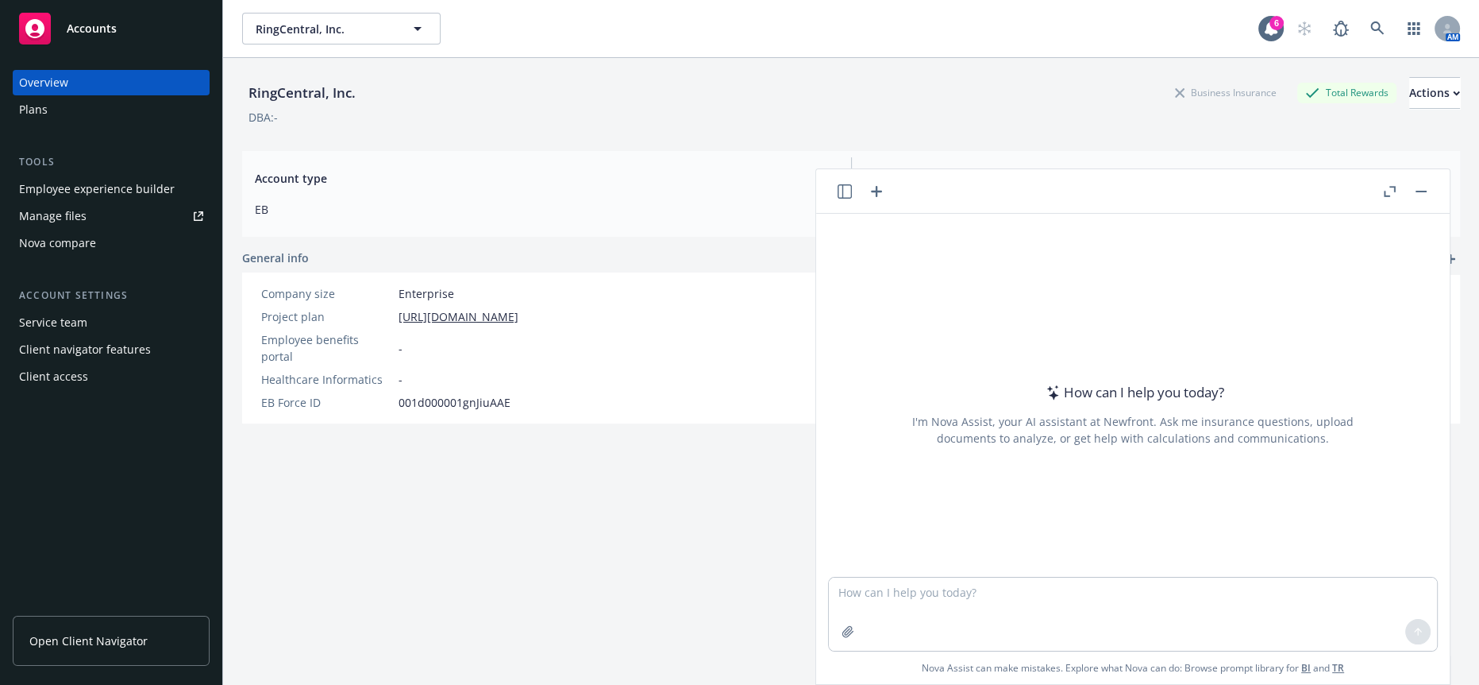
click at [1422, 186] on button "button" at bounding box center [1421, 191] width 19 height 19
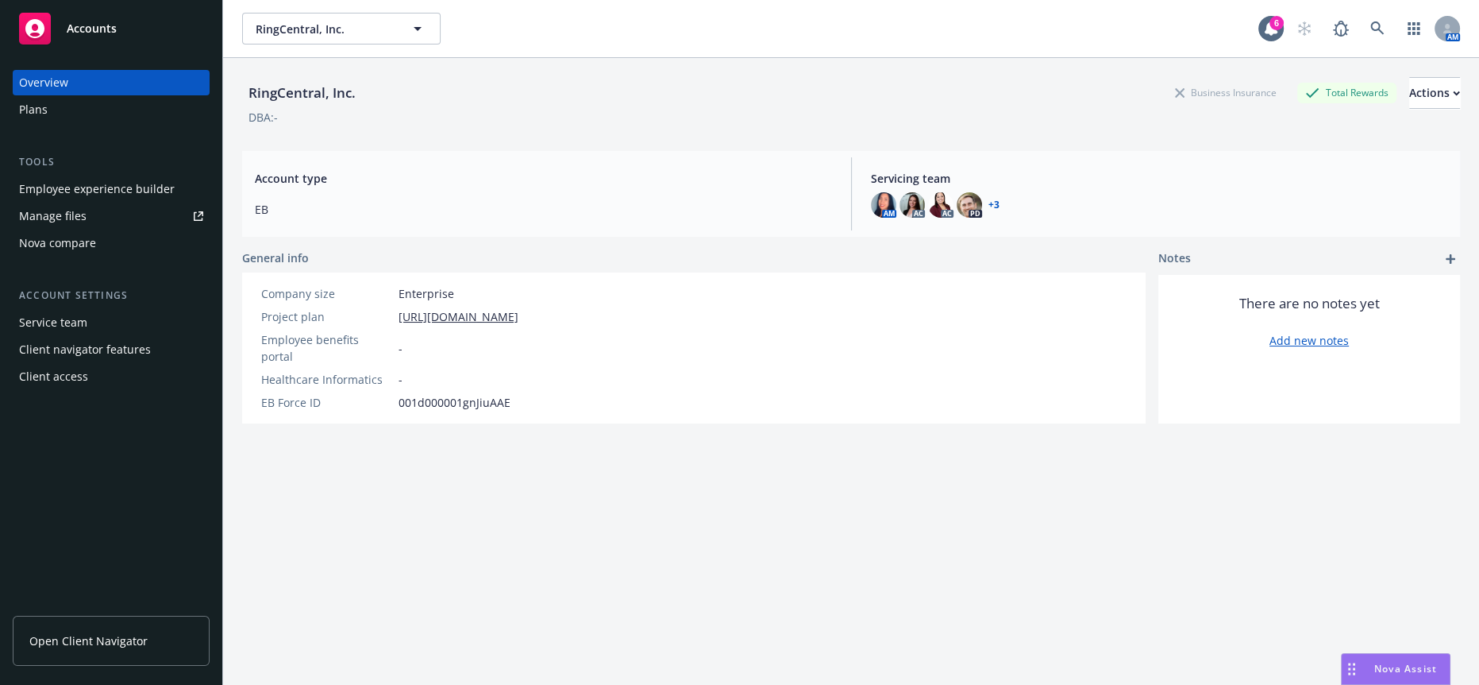
click at [56, 203] on div "Manage files" at bounding box center [52, 215] width 67 height 25
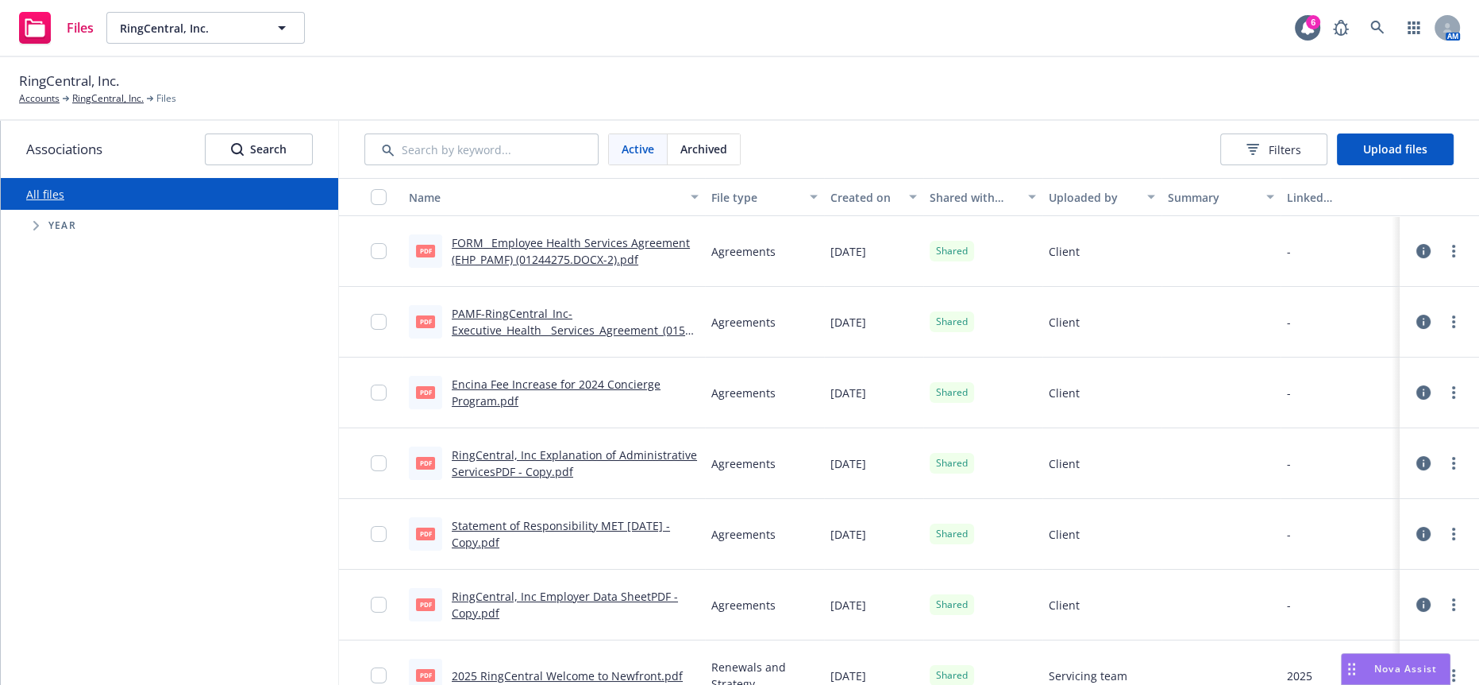
click at [464, 246] on link "FORM_ Employee Health Services Agreement (EHP_PAMF) (01244275.DOCX-2).pdf" at bounding box center [571, 251] width 238 height 32
click at [1380, 141] on span "Upload files" at bounding box center [1395, 148] width 64 height 15
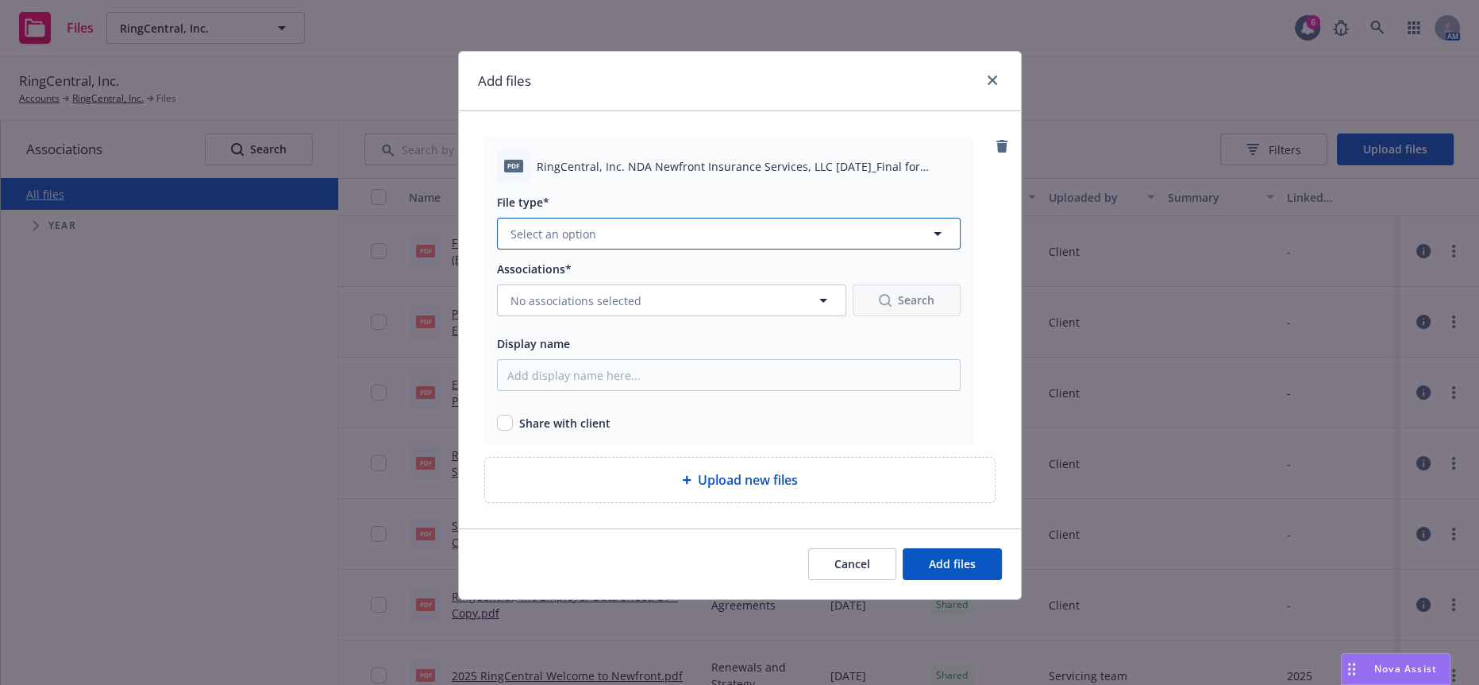
click at [550, 233] on button "Select an option" at bounding box center [729, 234] width 464 height 32
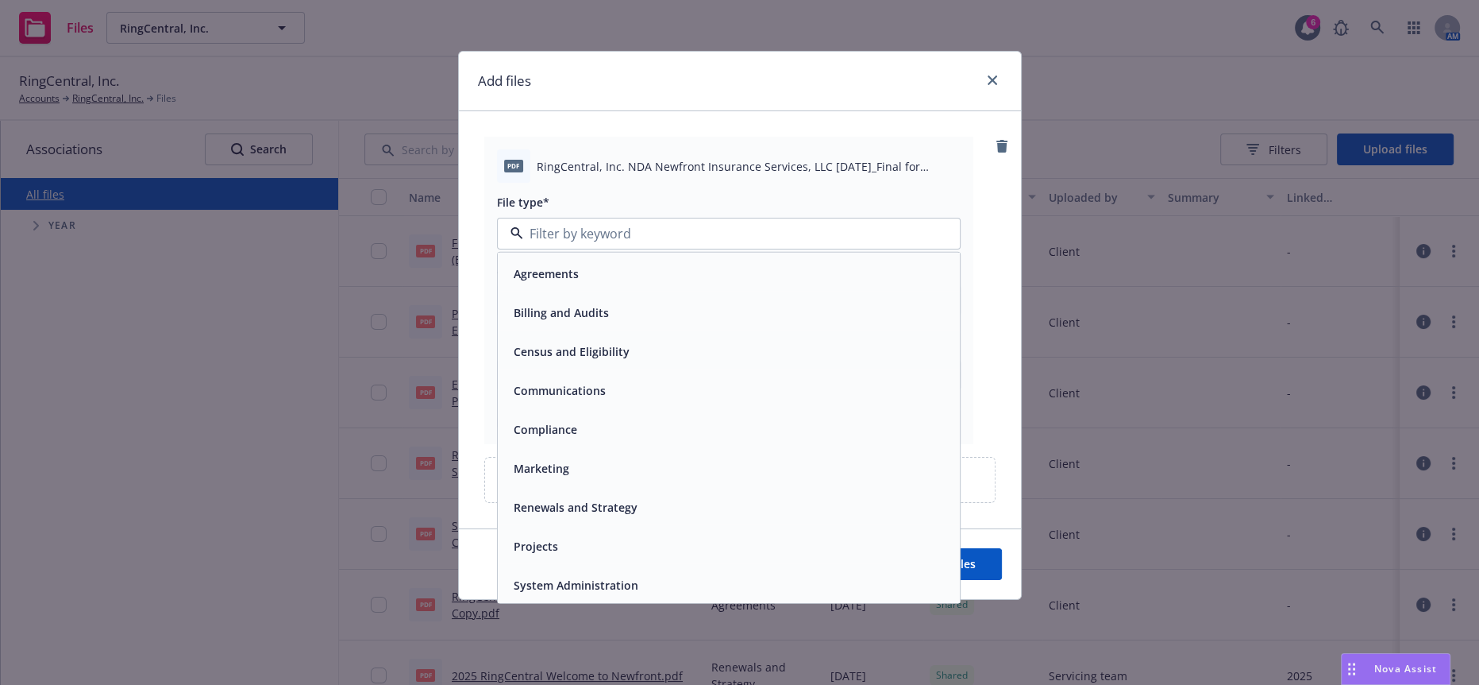
click at [569, 265] on span "Agreements" at bounding box center [546, 273] width 65 height 17
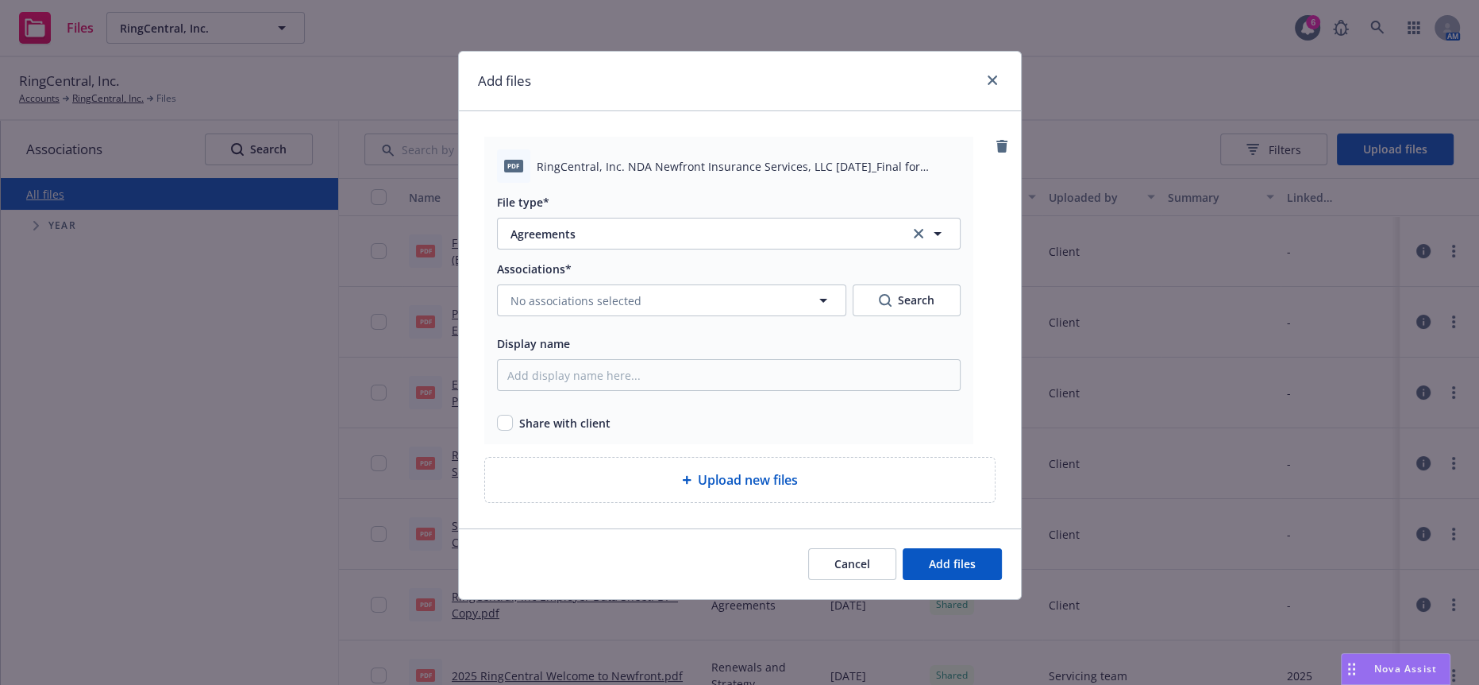
click at [583, 294] on div "No associations selected" at bounding box center [671, 300] width 349 height 32
click at [592, 292] on span "No associations selected" at bounding box center [576, 300] width 131 height 17
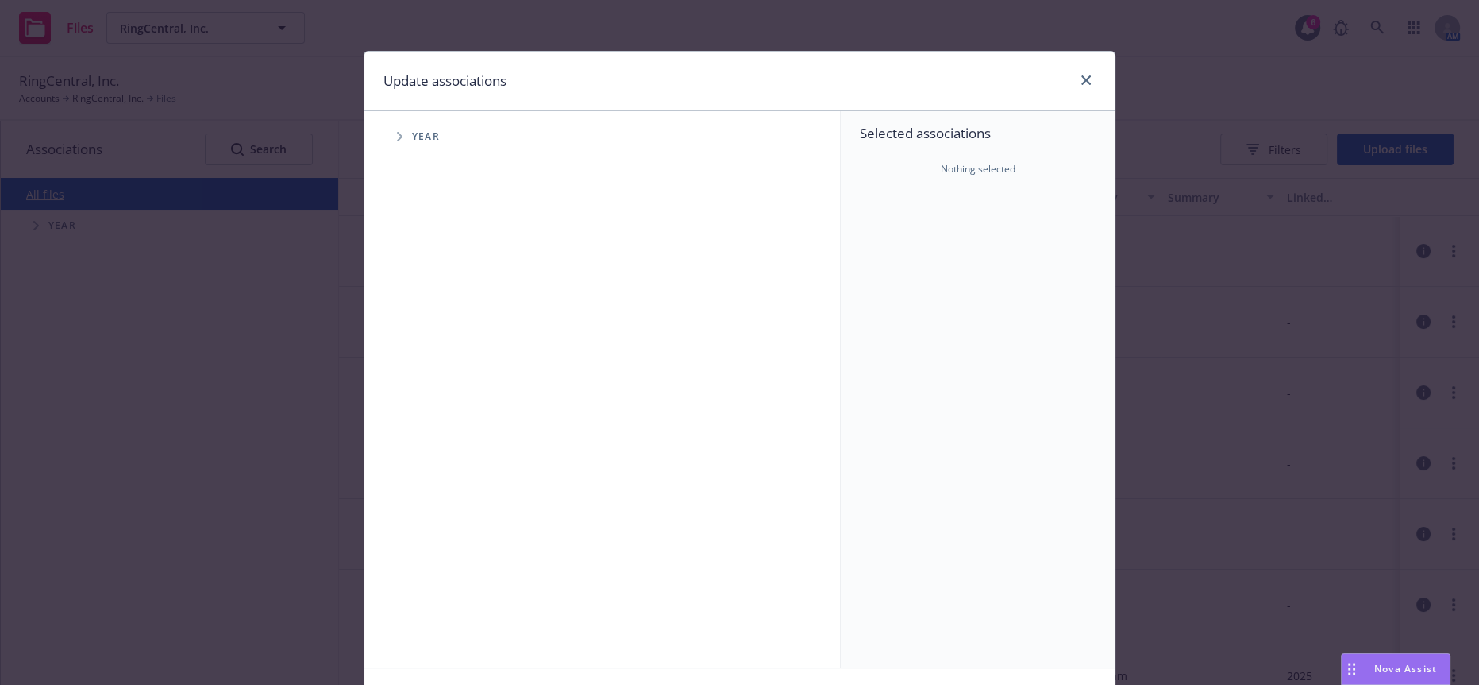
click at [397, 132] on icon "Tree Example" at bounding box center [400, 137] width 6 height 10
click at [432, 346] on input "Tree Example" at bounding box center [440, 354] width 16 height 16
checkbox input "true"
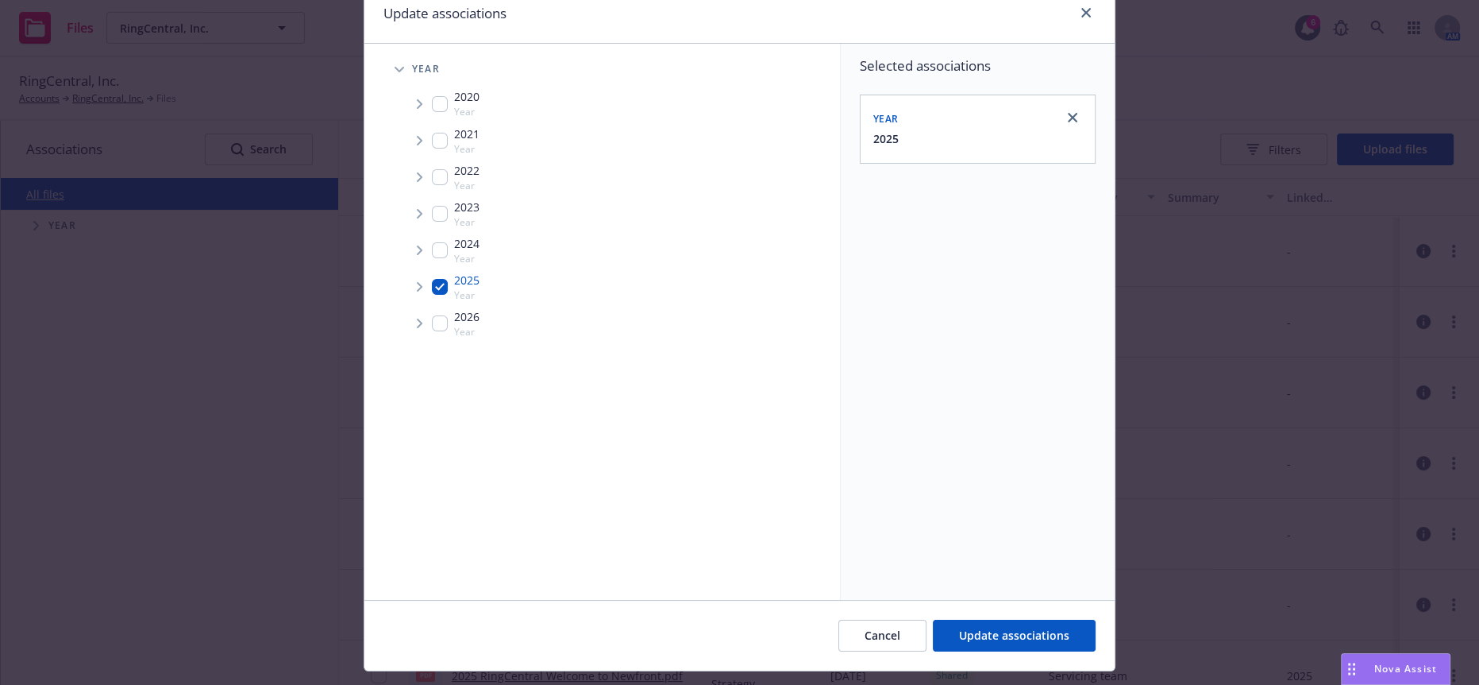
scroll to position [95, 0]
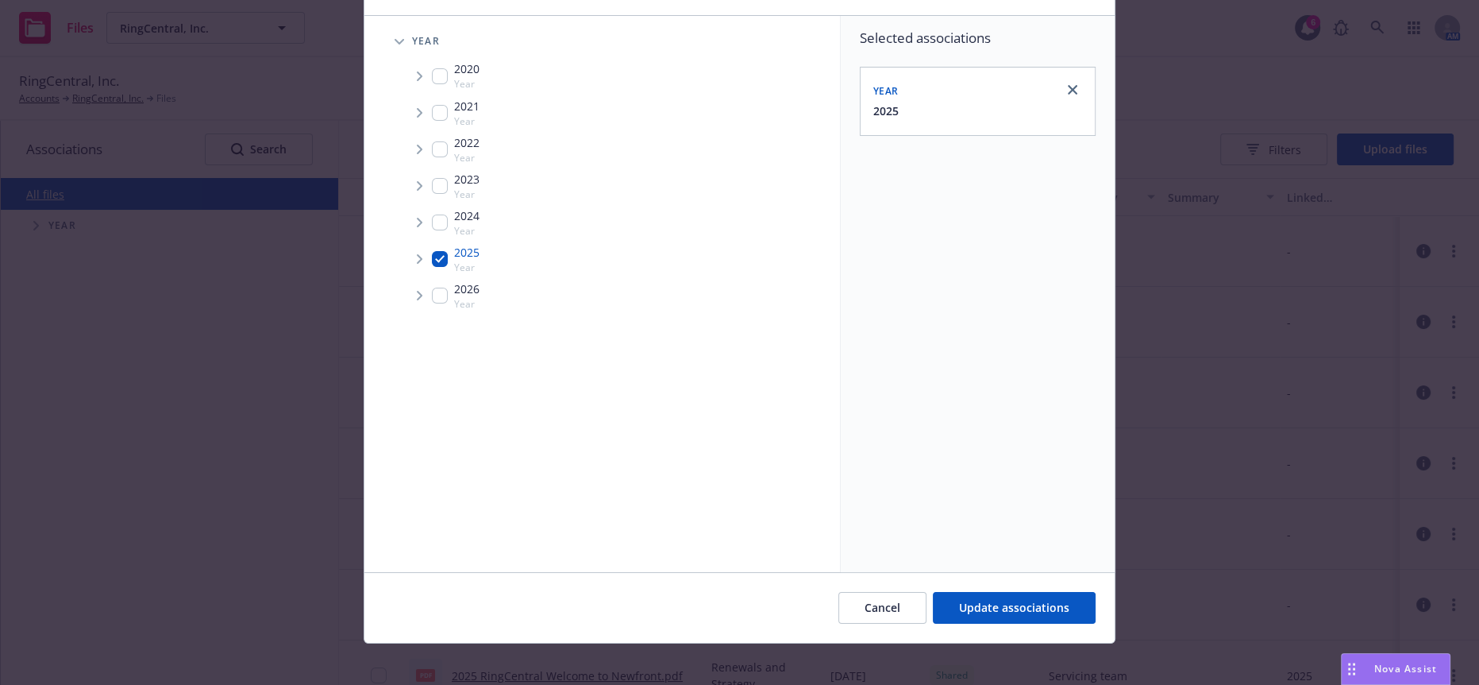
click at [417, 254] on icon "Tree Example" at bounding box center [420, 259] width 6 height 10
click at [428, 283] on span "Tree Example" at bounding box center [438, 292] width 25 height 25
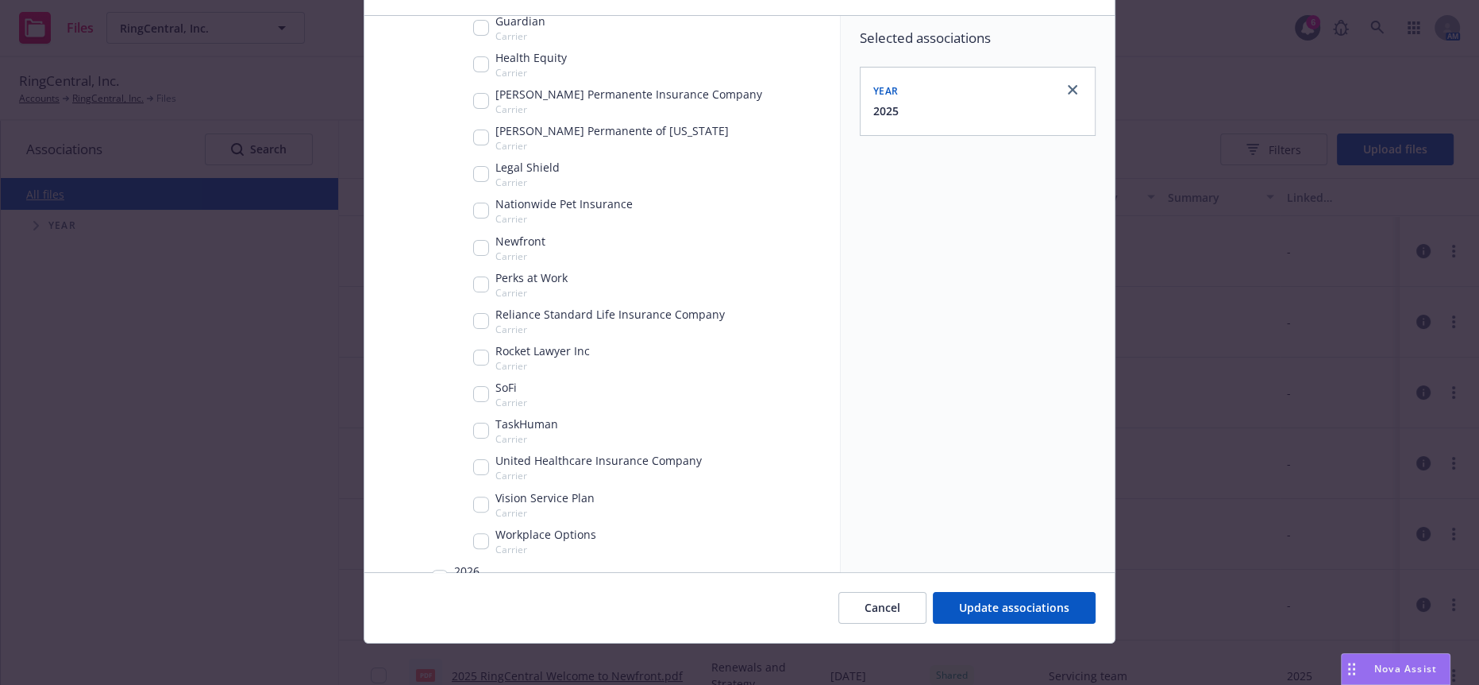
scroll to position [418, 0]
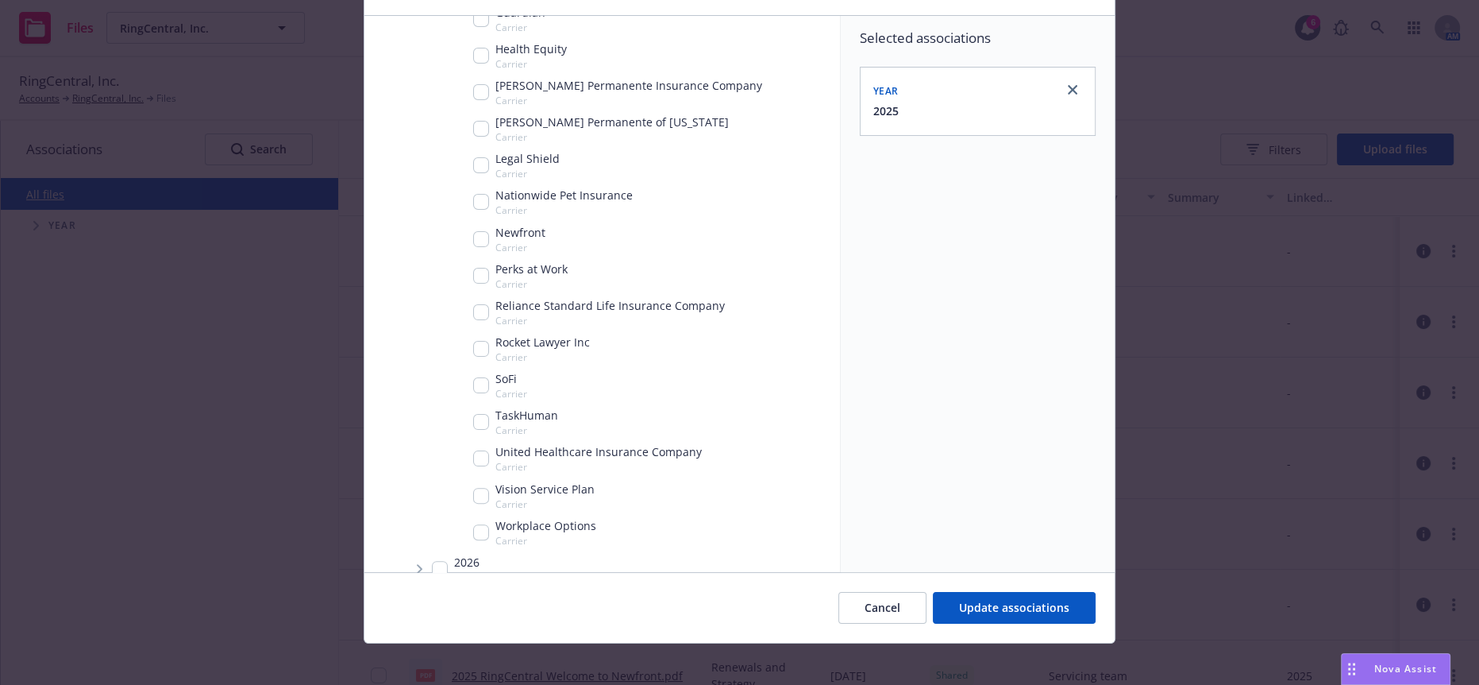
click at [475, 450] on input "Tree Example" at bounding box center [481, 458] width 16 height 16
checkbox input "true"
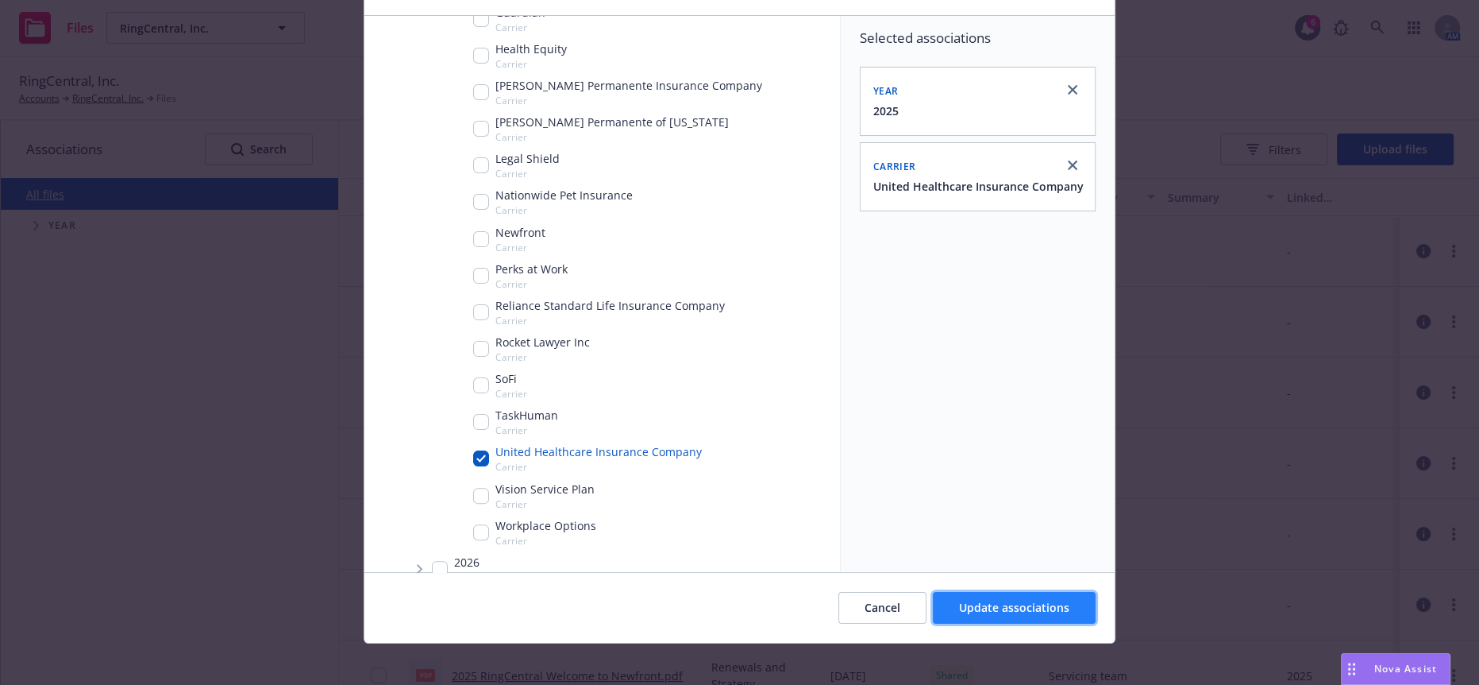
click at [1025, 600] on span "Update associations" at bounding box center [1014, 607] width 110 height 15
